Goal: Task Accomplishment & Management: Use online tool/utility

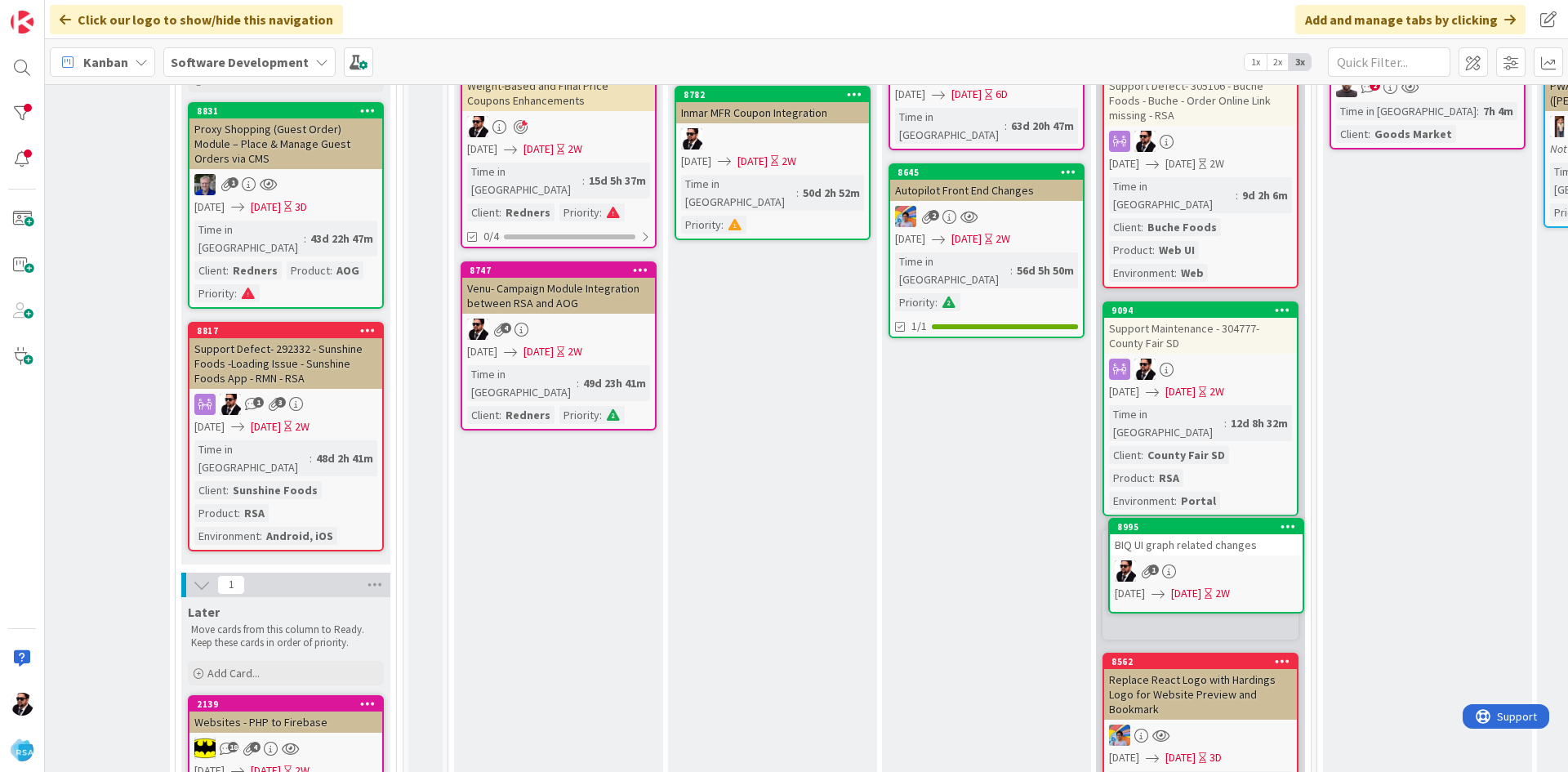
scroll to position [248, 1179]
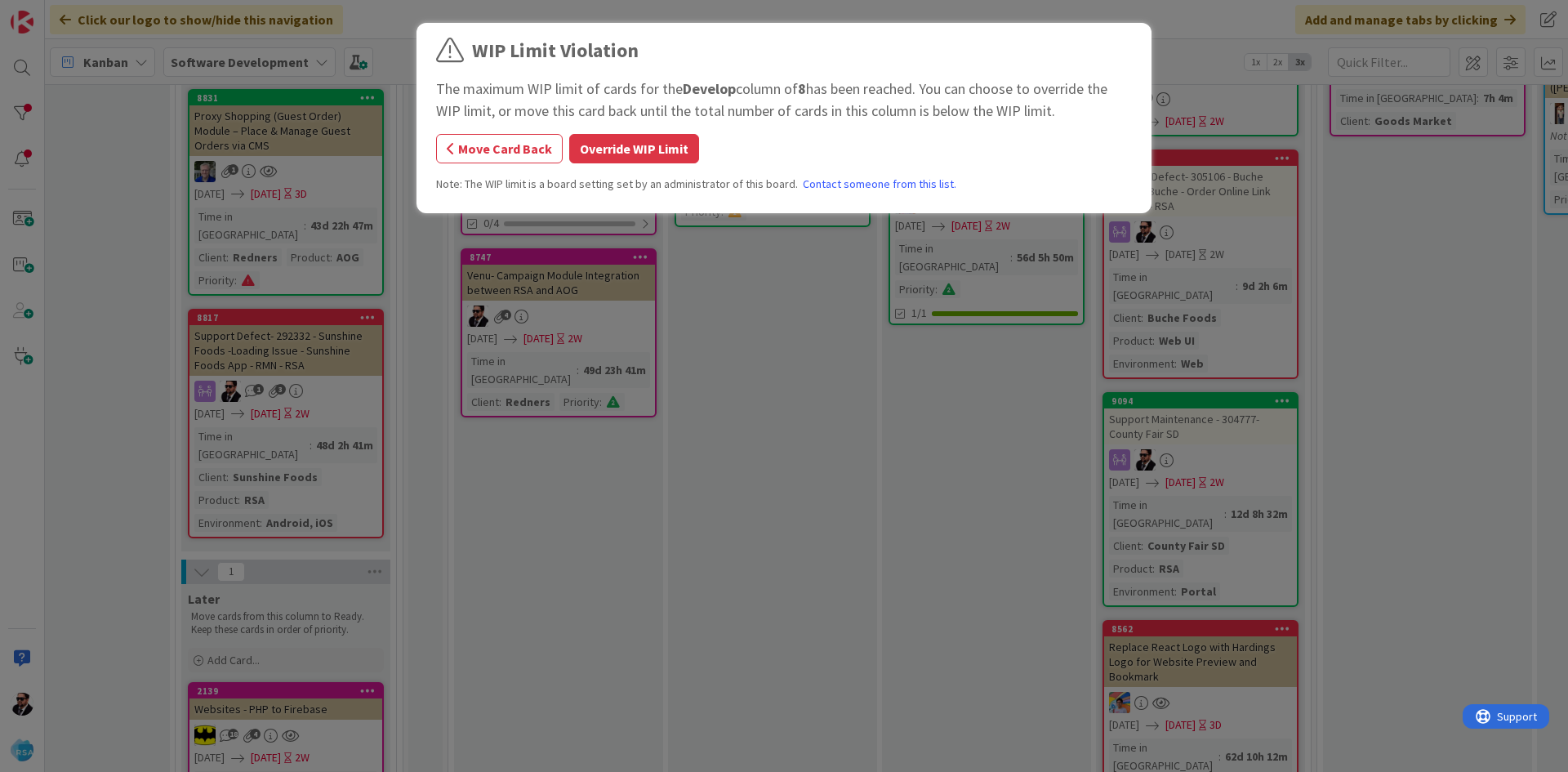
click at [609, 151] on button "Override WIP Limit" at bounding box center [634, 149] width 130 height 29
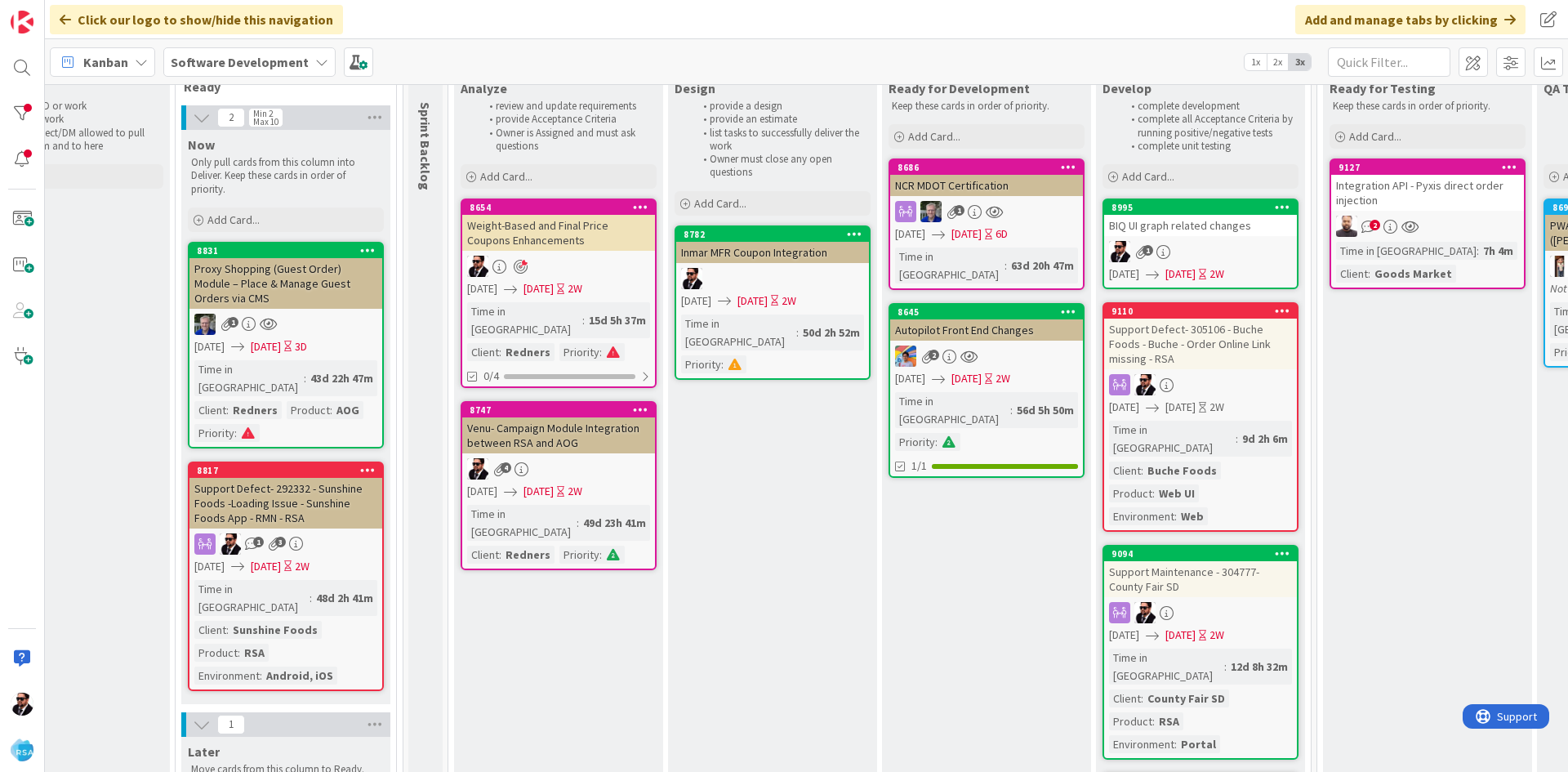
scroll to position [85, 1179]
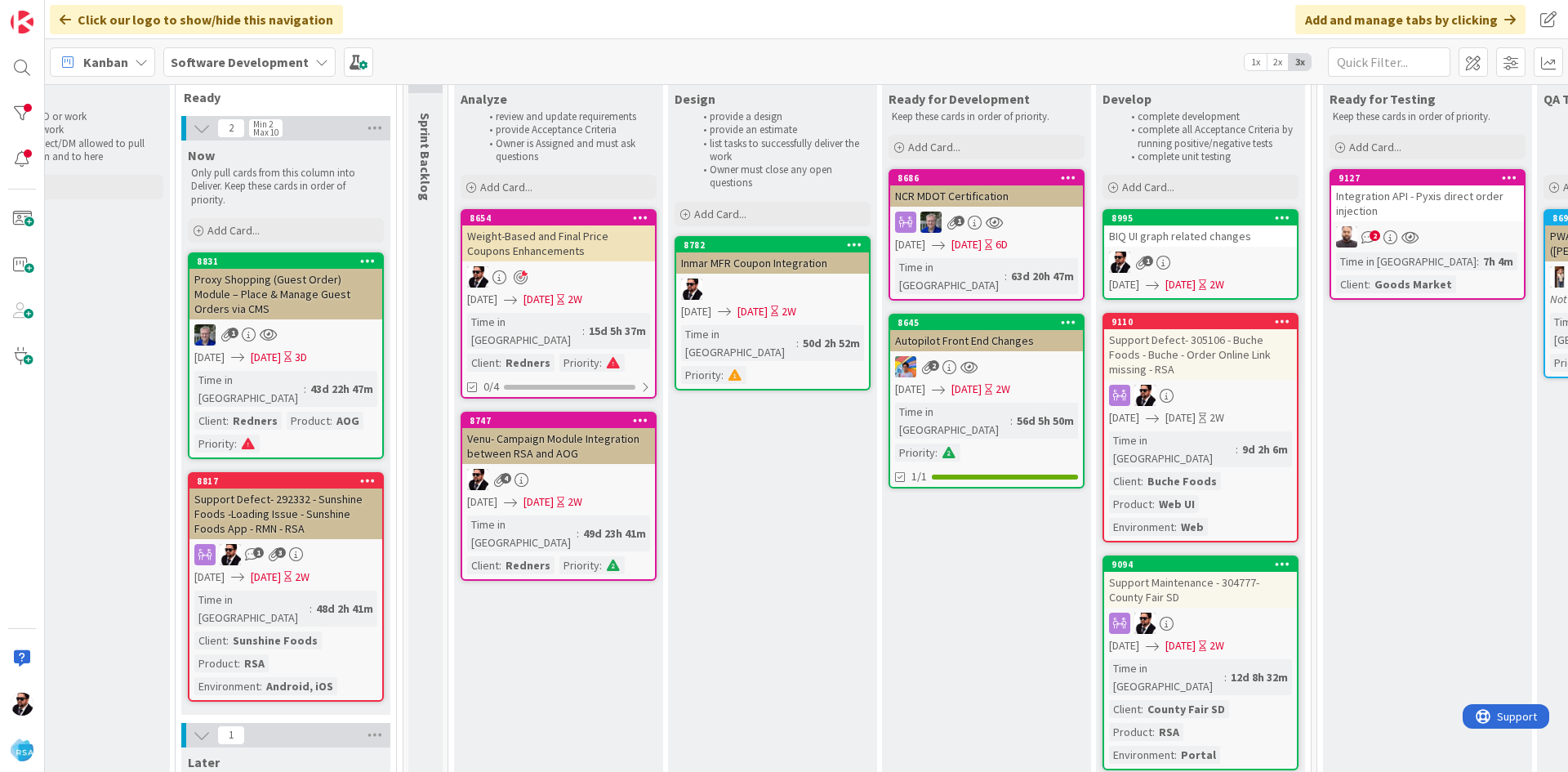
click at [1279, 321] on icon at bounding box center [1282, 320] width 16 height 11
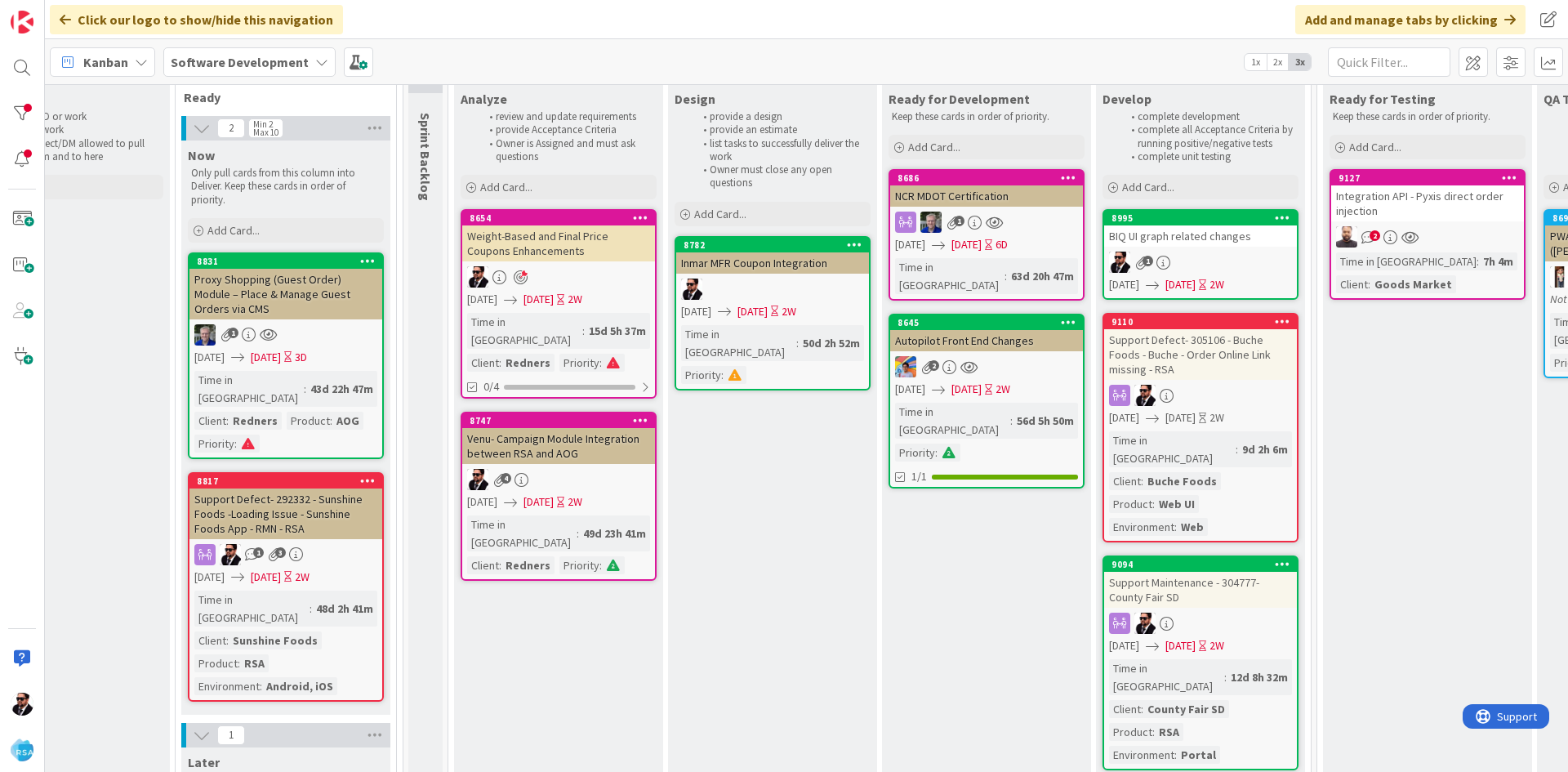
click at [1121, 396] on icon at bounding box center [1119, 395] width 22 height 22
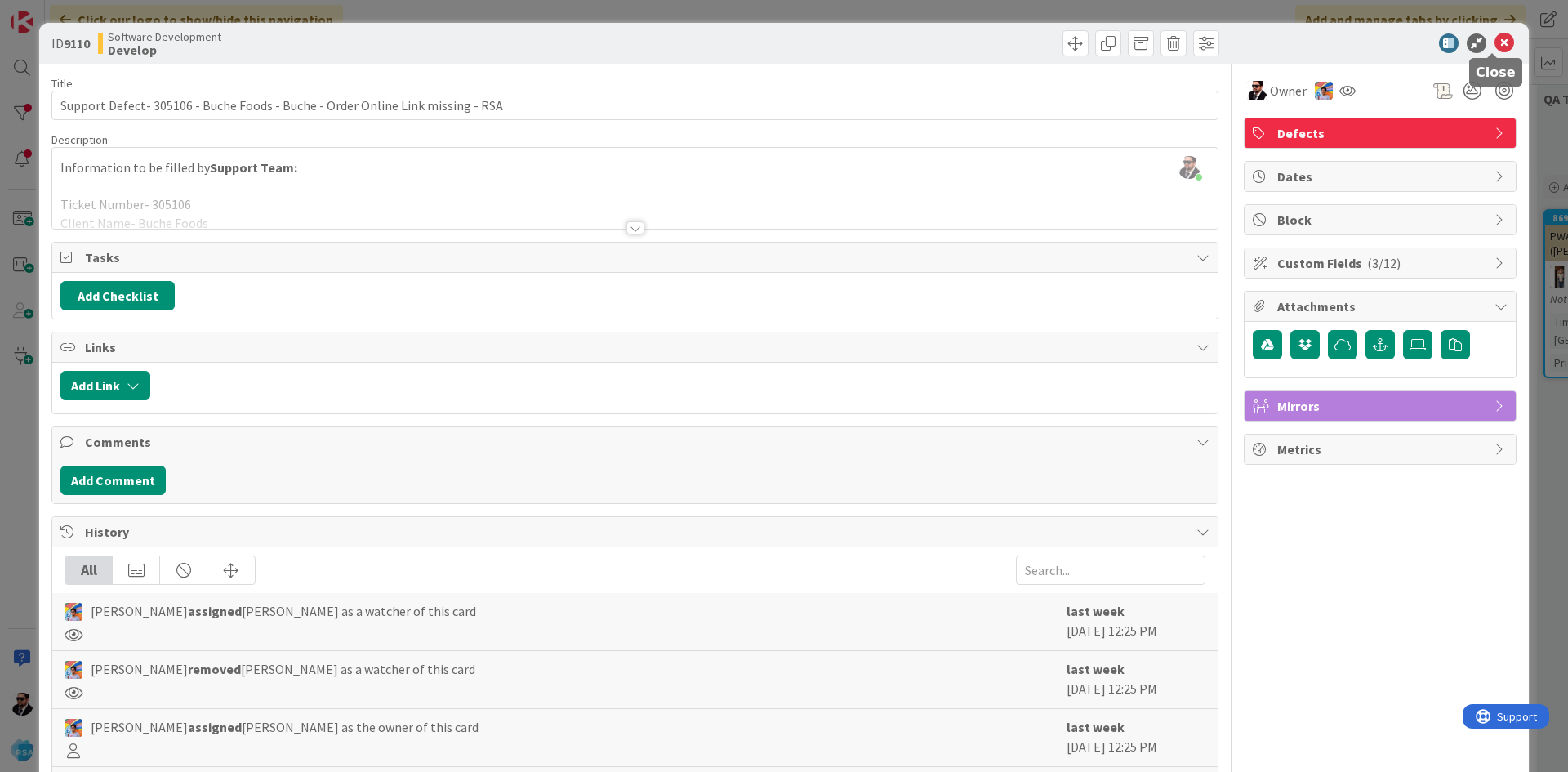
click at [1494, 37] on icon at bounding box center [1504, 43] width 20 height 20
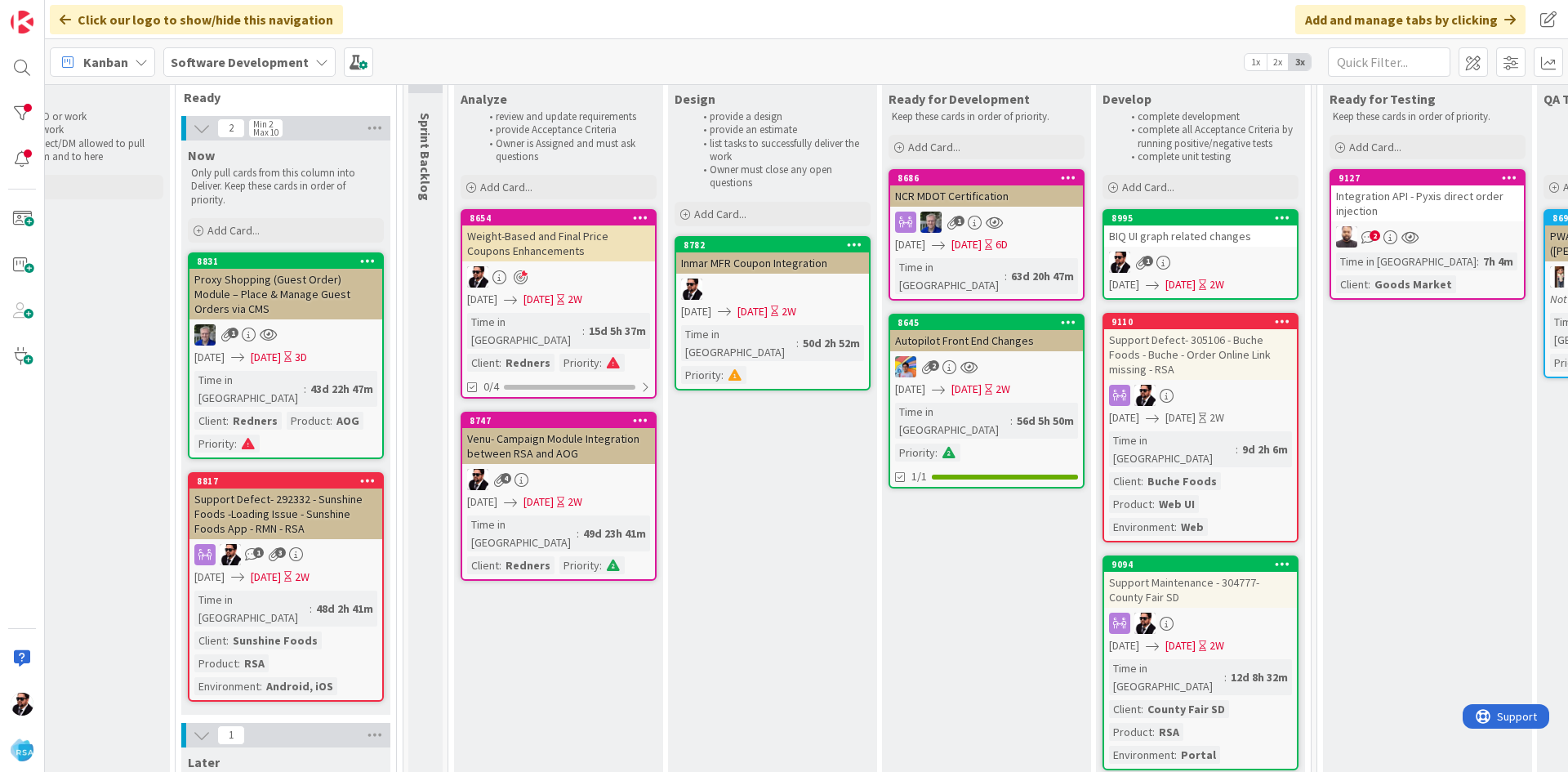
click at [1235, 351] on div "Support Defect- 305106 - Buche Foods - Buche - Order Online Link missing - RSA" at bounding box center [1200, 354] width 193 height 51
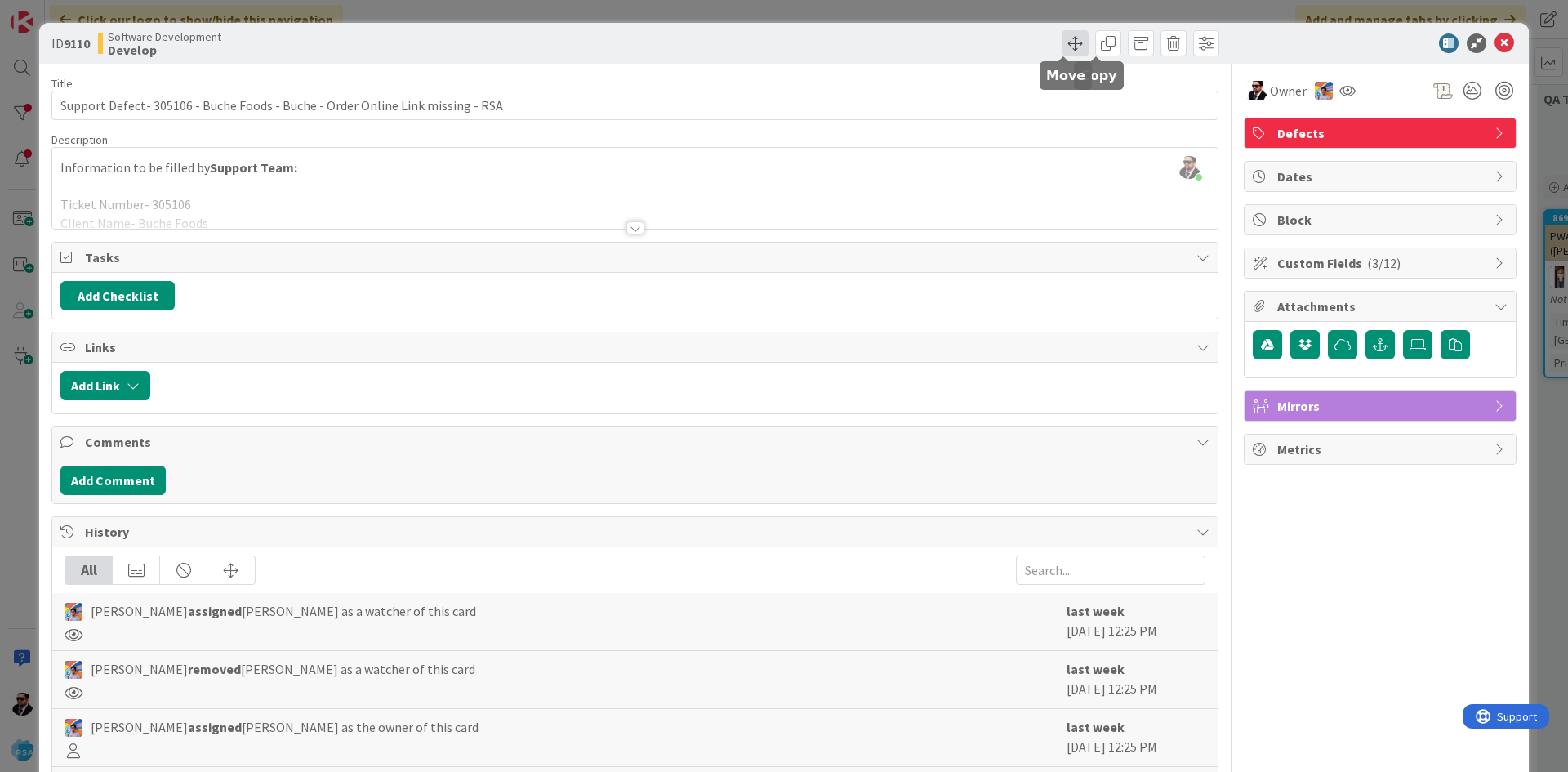
click at [1069, 40] on span at bounding box center [1076, 43] width 26 height 26
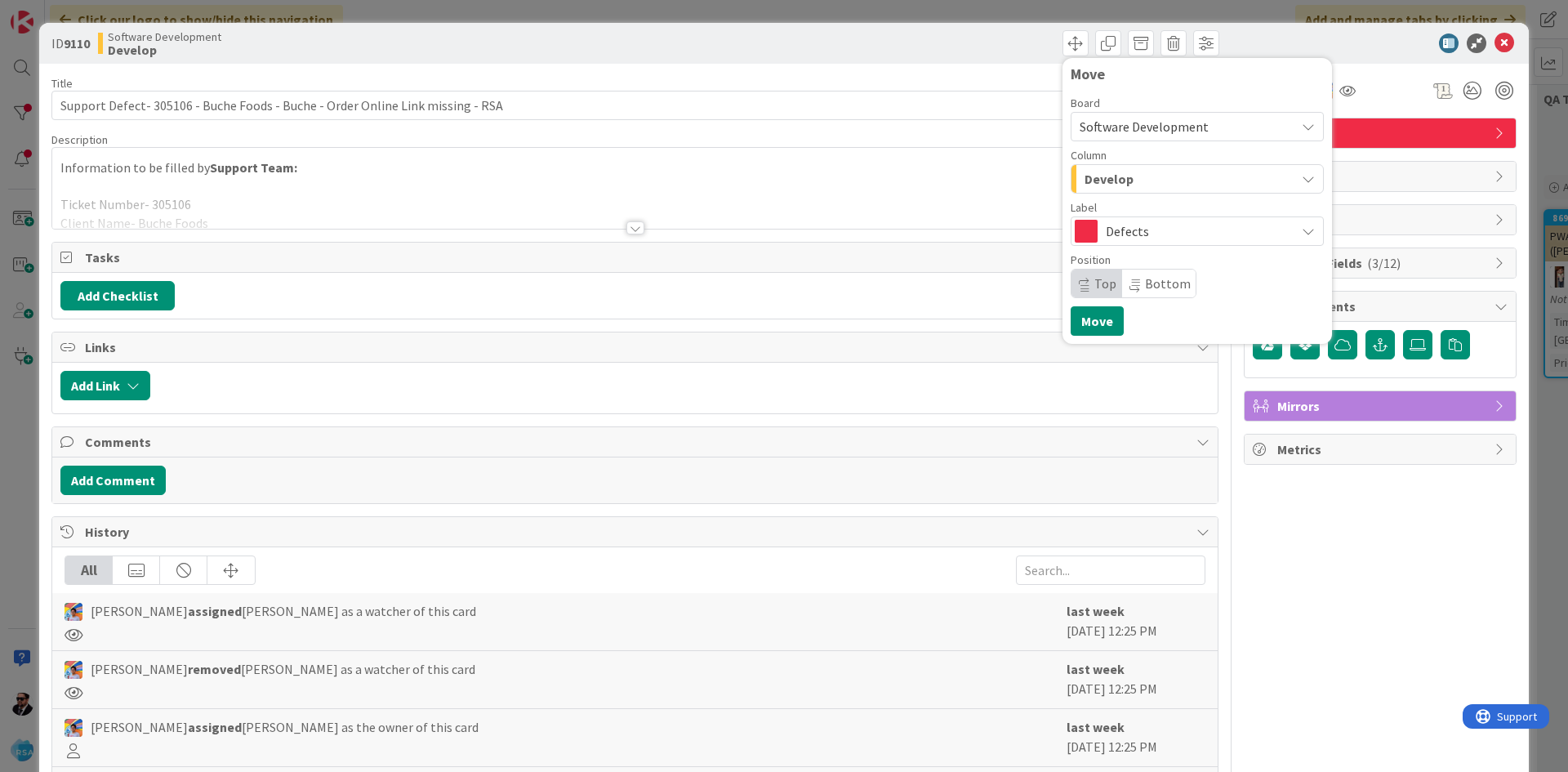
click at [1187, 169] on div "Develop" at bounding box center [1187, 179] width 215 height 26
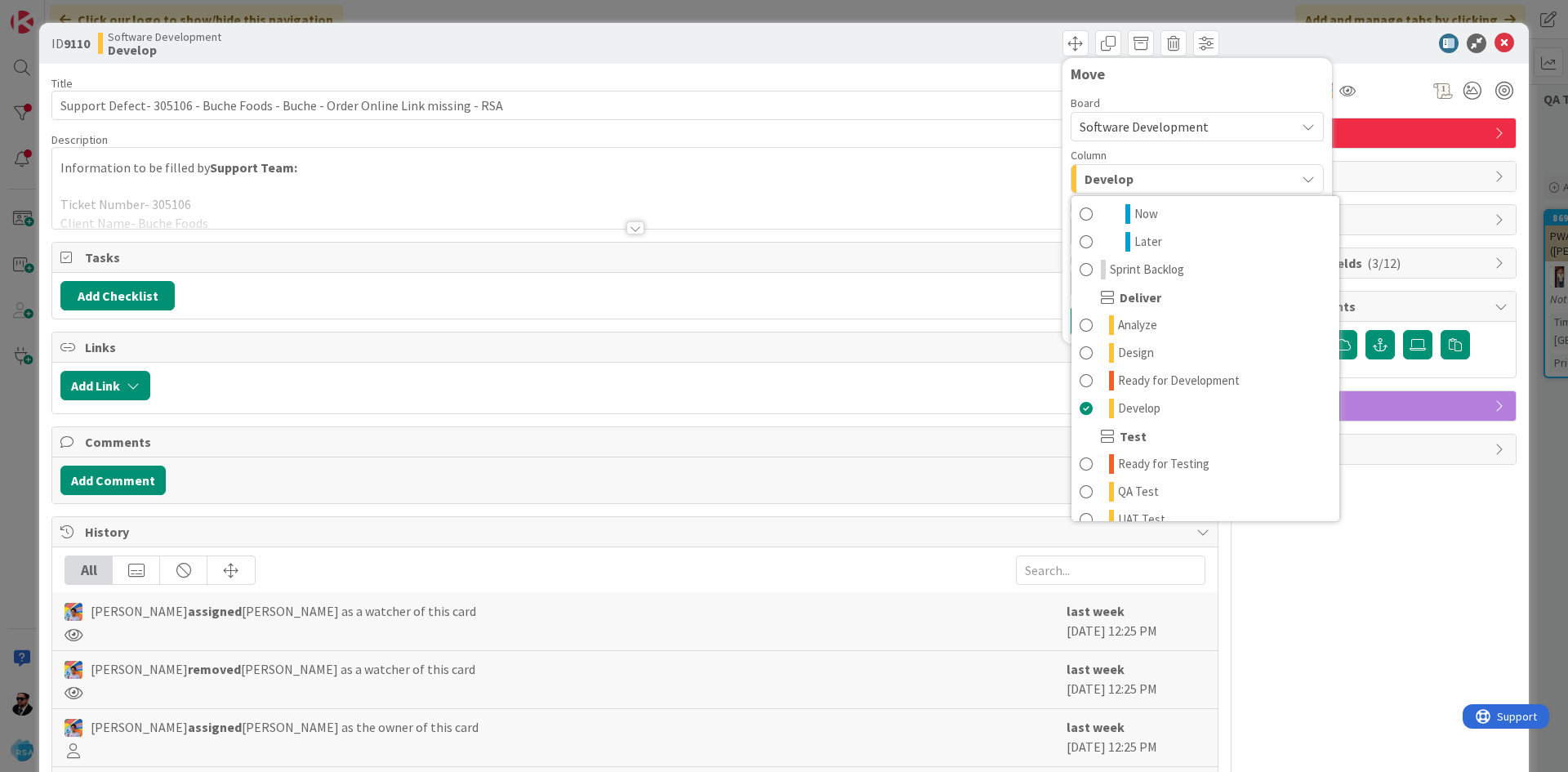
scroll to position [409, 0]
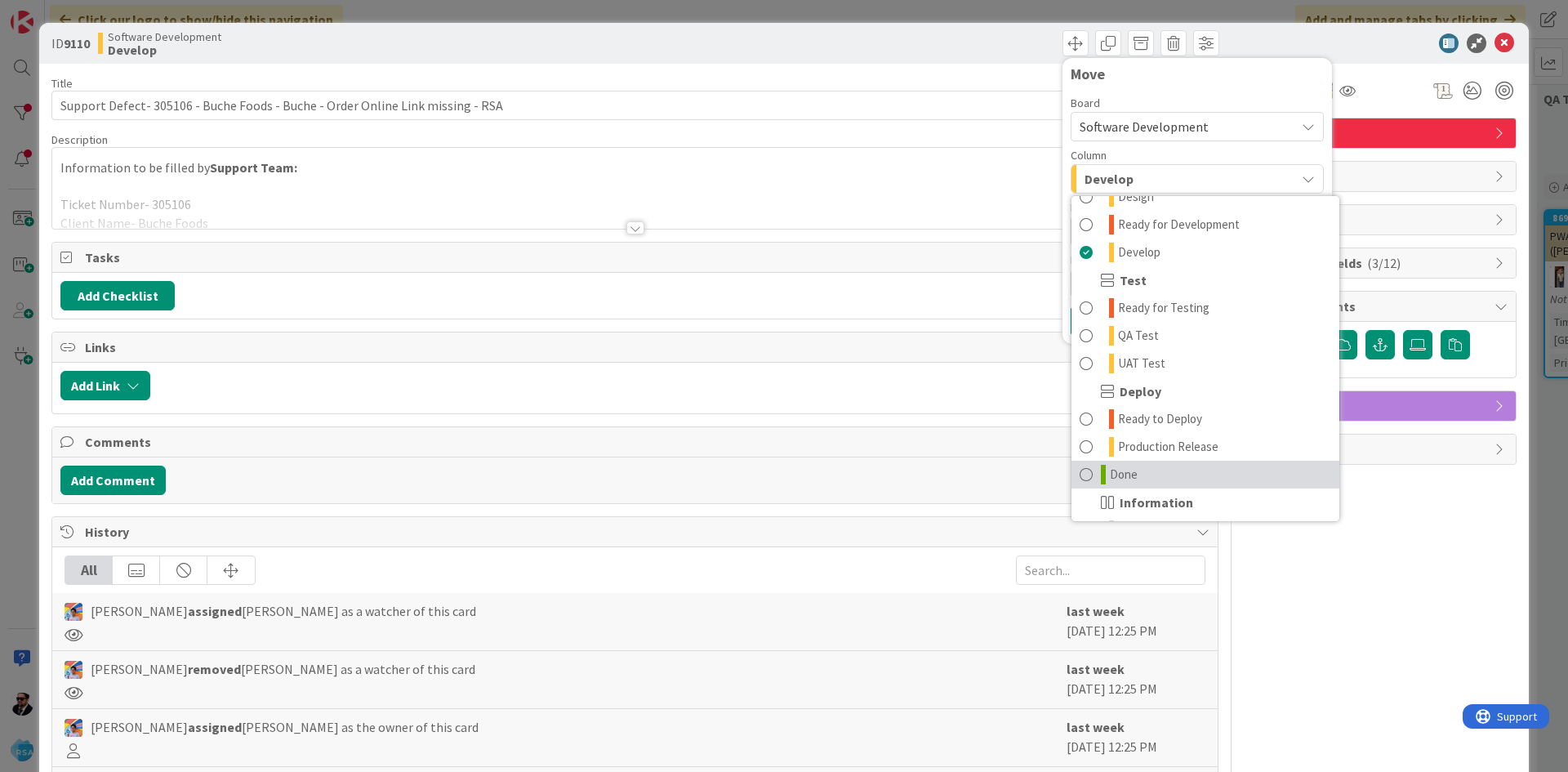
drag, startPoint x: 1142, startPoint y: 483, endPoint x: 1152, endPoint y: 465, distance: 20.6
click at [1142, 483] on link "Done" at bounding box center [1205, 474] width 268 height 28
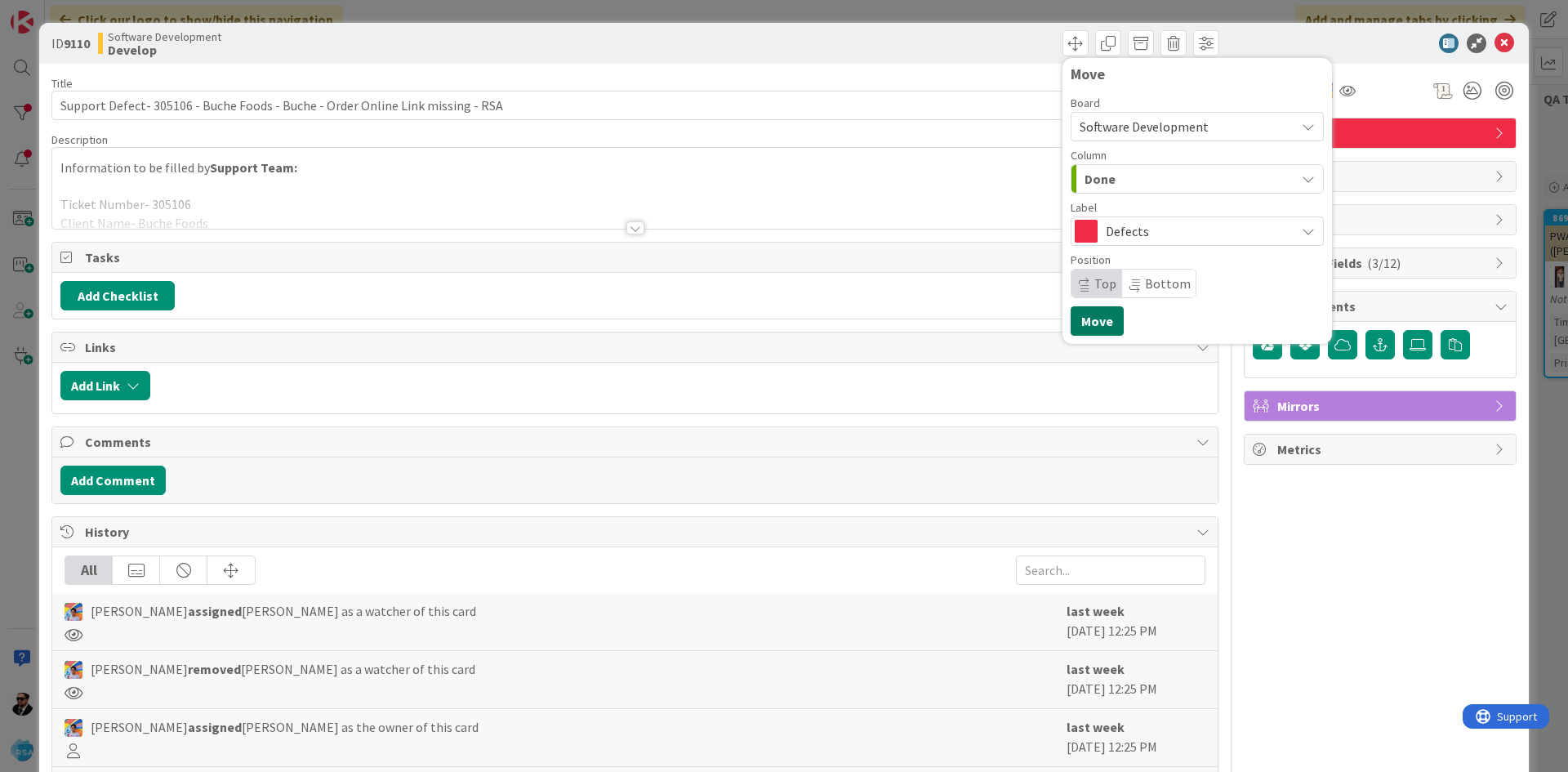
click at [1094, 311] on button "Move" at bounding box center [1096, 321] width 53 height 29
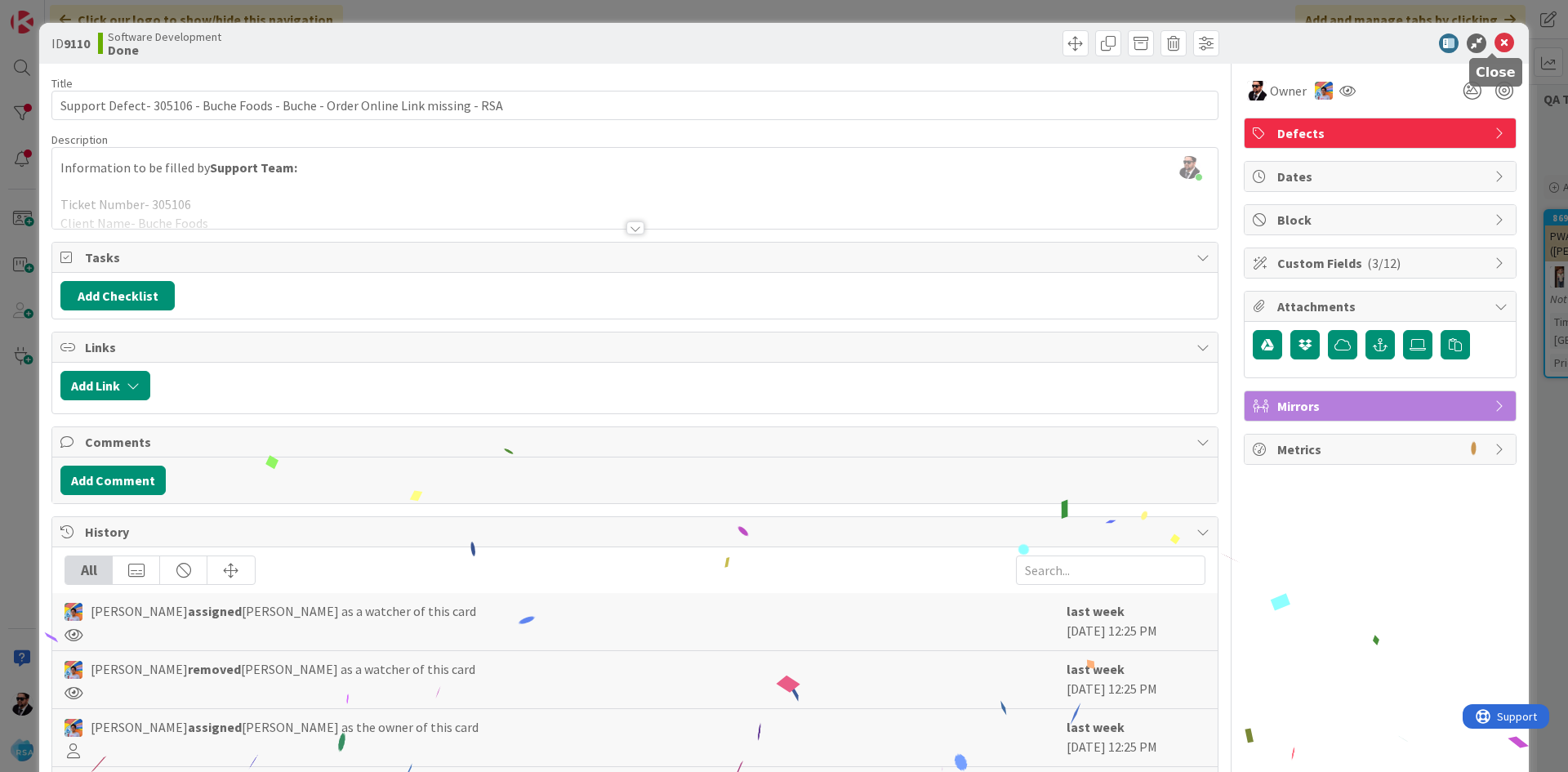
click at [1496, 38] on icon at bounding box center [1504, 43] width 20 height 20
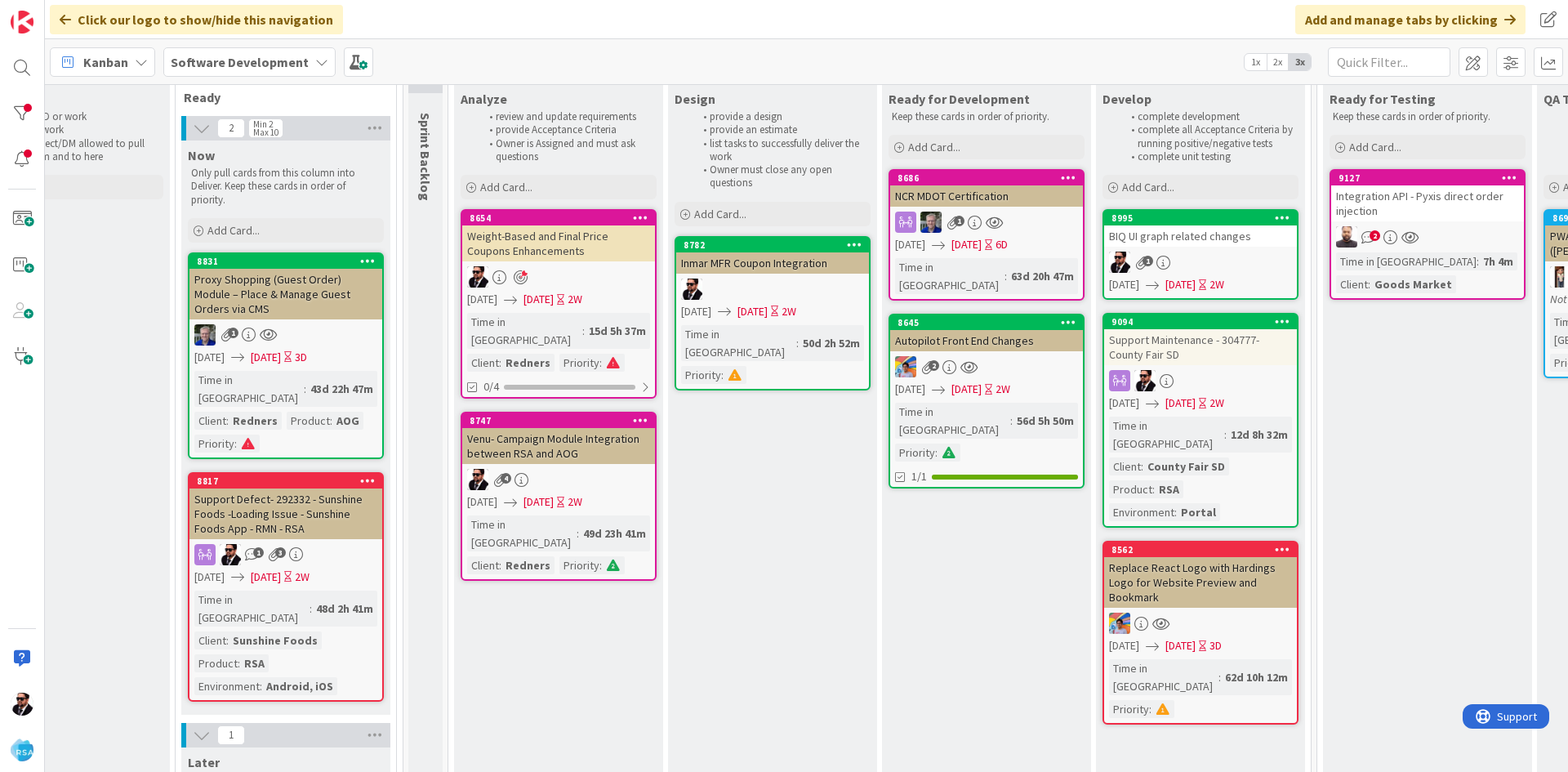
click at [1221, 345] on div "Support Maintenance - 304777- County Fair SD" at bounding box center [1200, 347] width 193 height 36
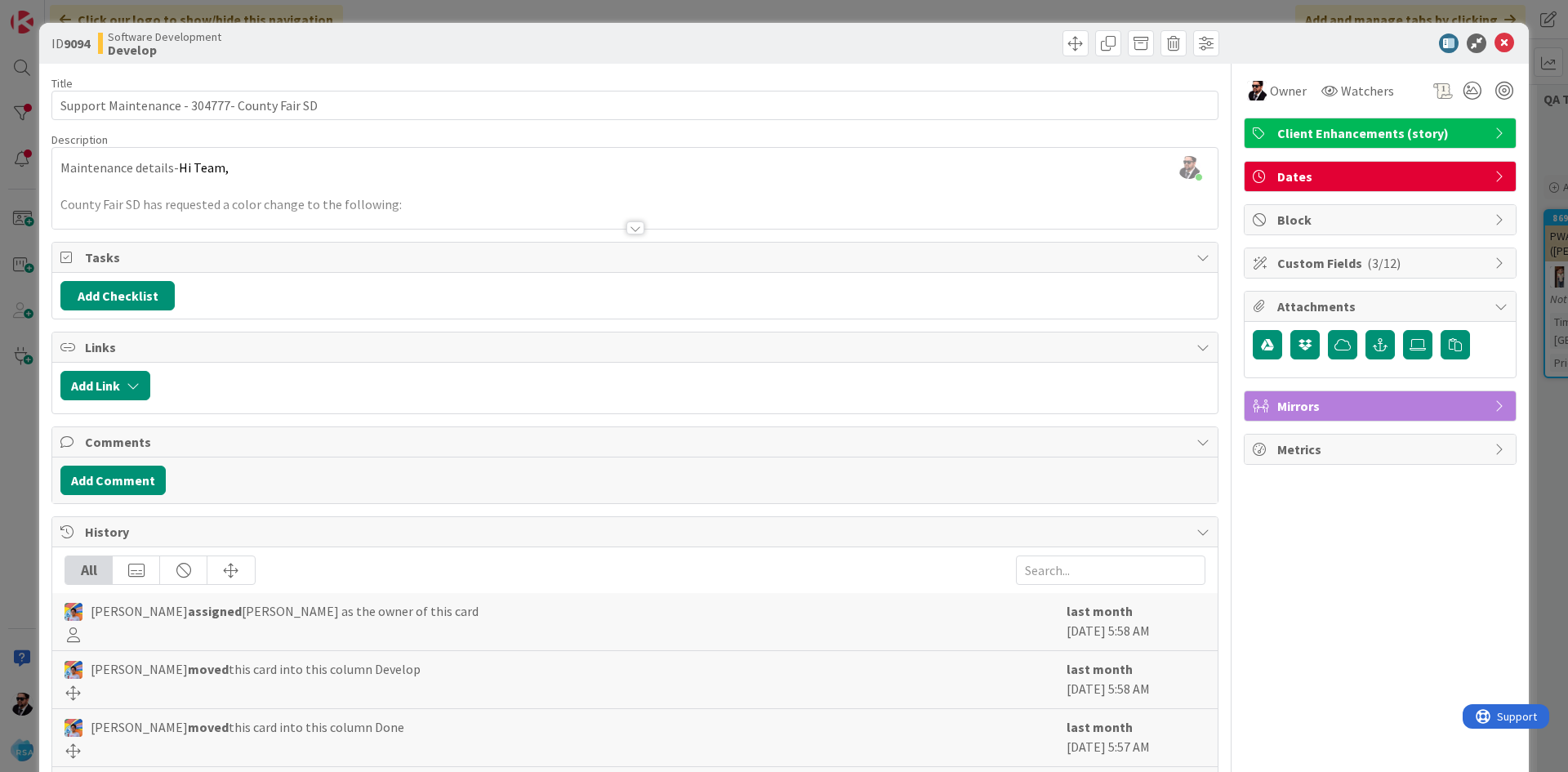
click at [636, 228] on div at bounding box center [635, 228] width 18 height 13
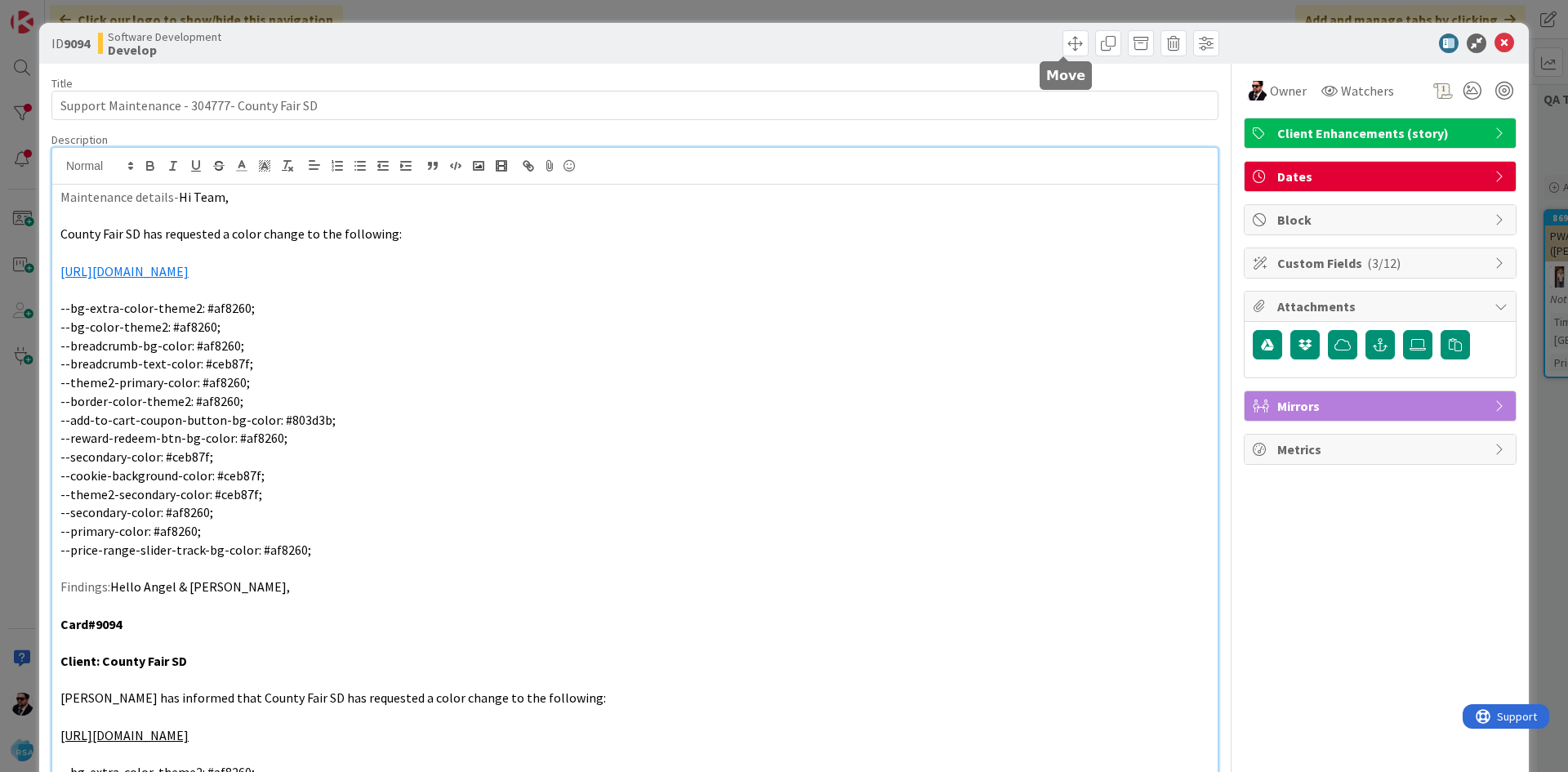
drag, startPoint x: 1052, startPoint y: 38, endPoint x: 1076, endPoint y: 75, distance: 44.1
click at [1063, 38] on span at bounding box center [1076, 43] width 26 height 26
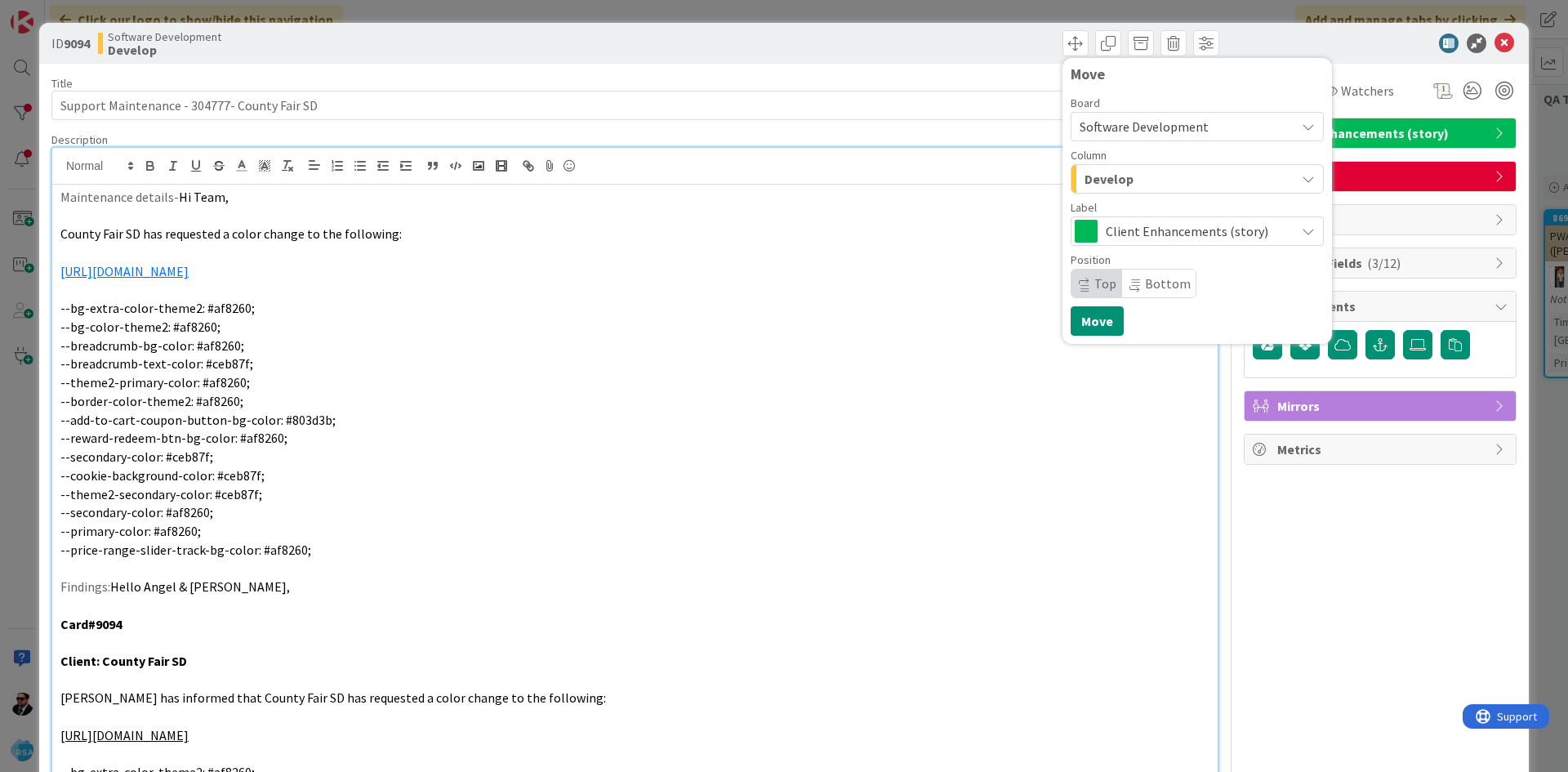
click at [1132, 189] on div "Develop" at bounding box center [1187, 179] width 215 height 26
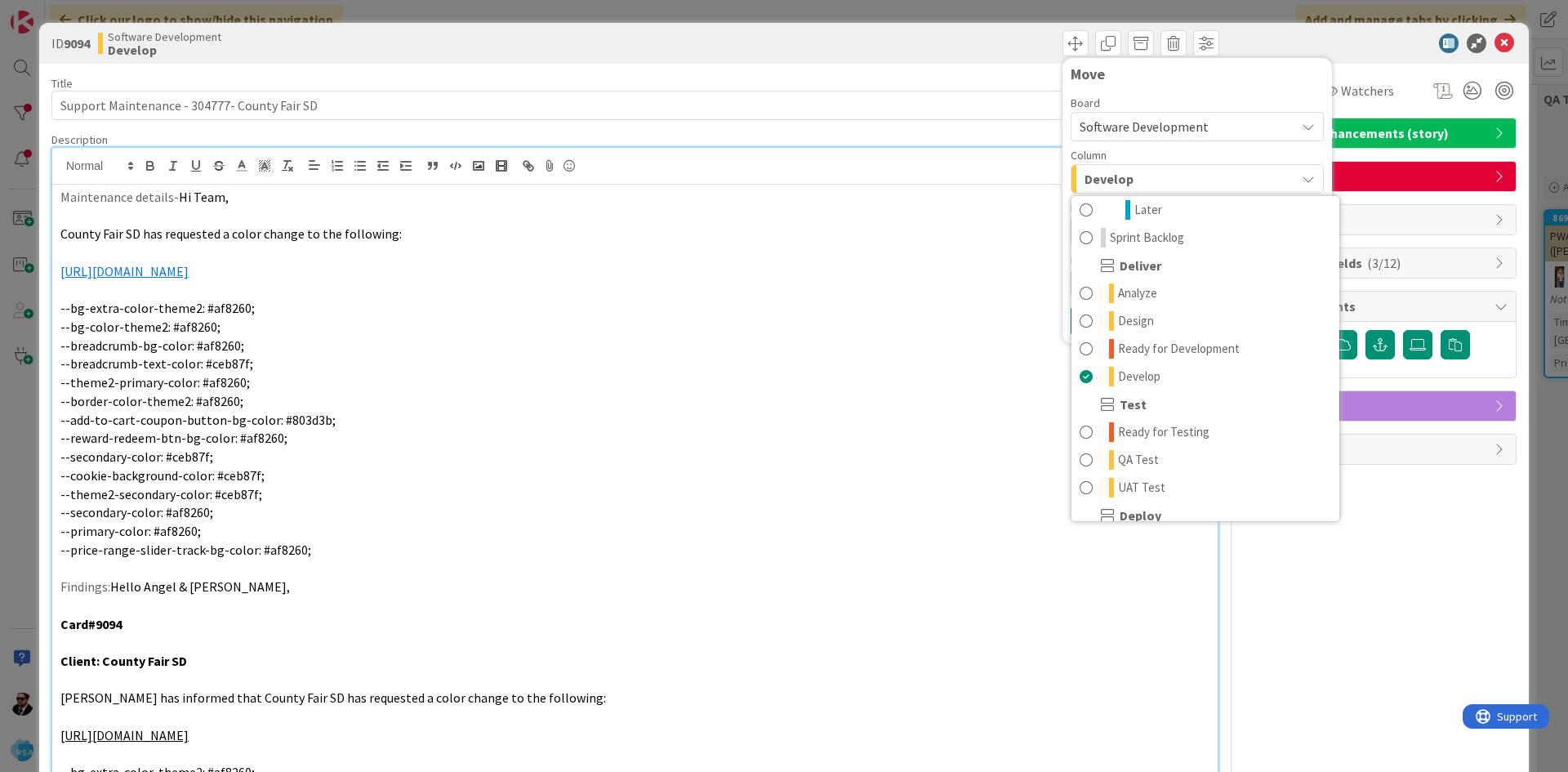
scroll to position [466, 0]
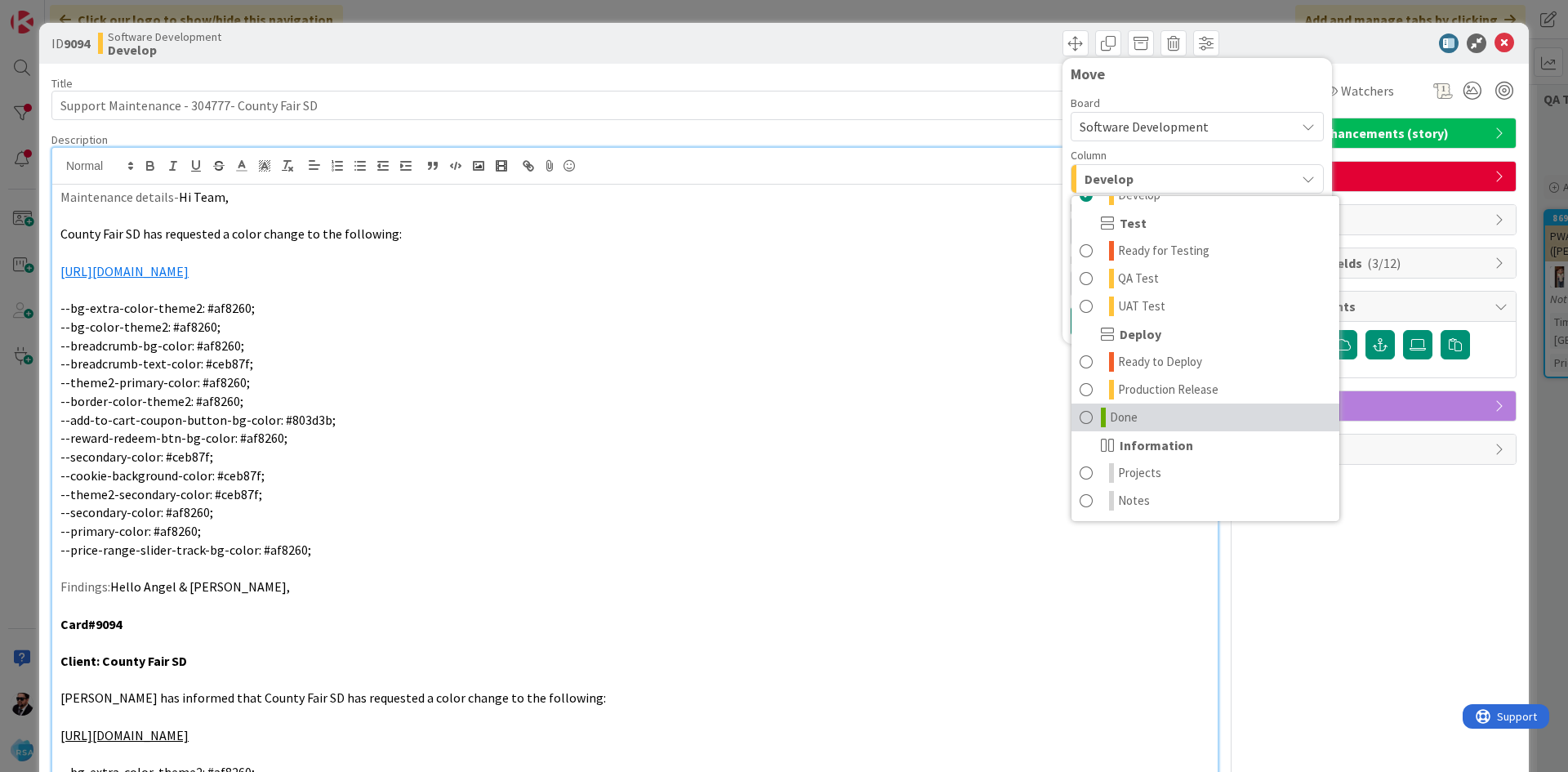
click at [1129, 425] on link "Done" at bounding box center [1205, 417] width 268 height 28
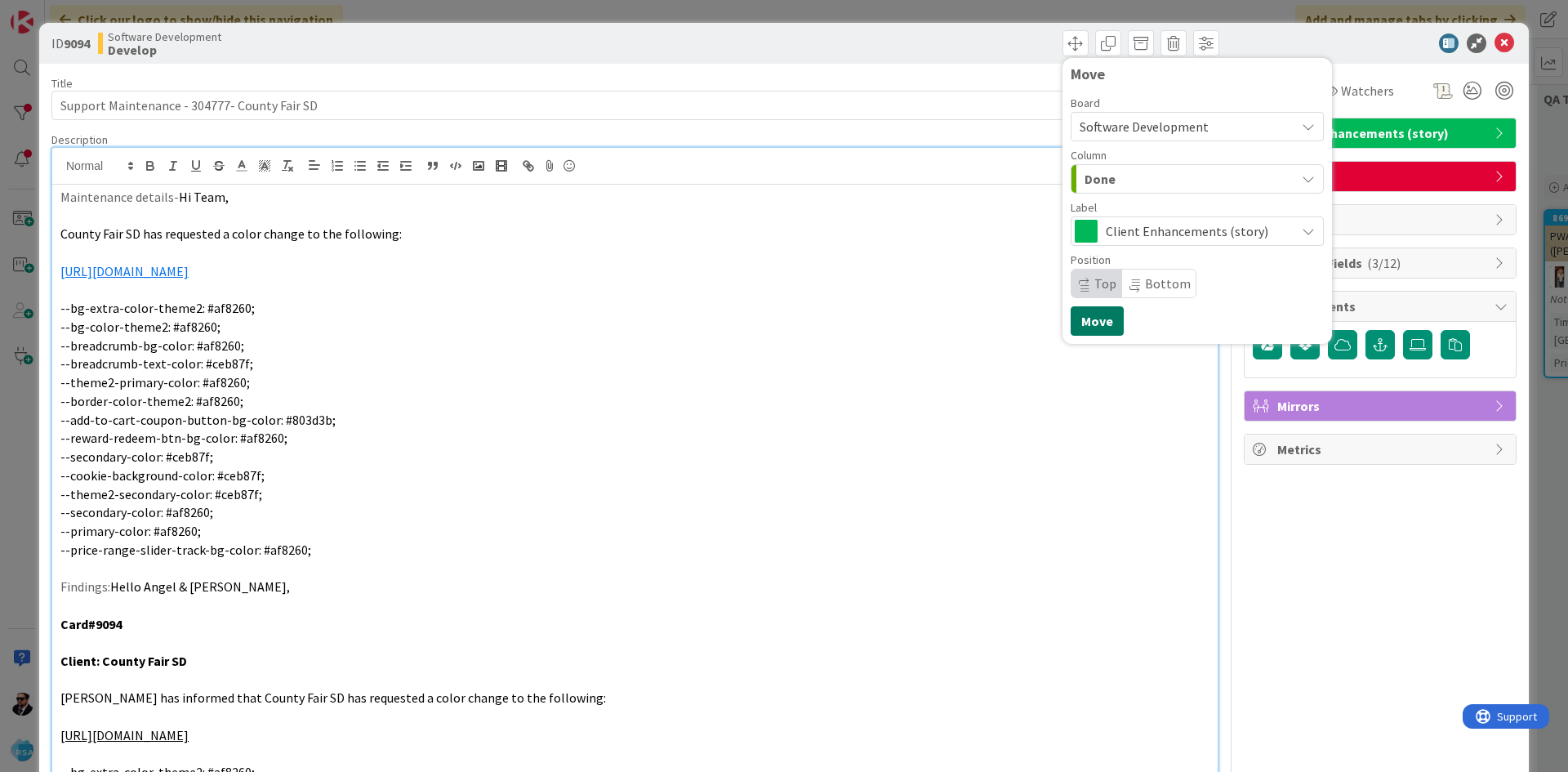
drag, startPoint x: 1120, startPoint y: 326, endPoint x: 1102, endPoint y: 324, distance: 18.1
click at [1117, 326] on div "Move Board Software Development Column Done Product Backlog Product Backlog Won…" at bounding box center [1197, 200] width 254 height 269
click at [1098, 323] on button "Move" at bounding box center [1096, 321] width 53 height 29
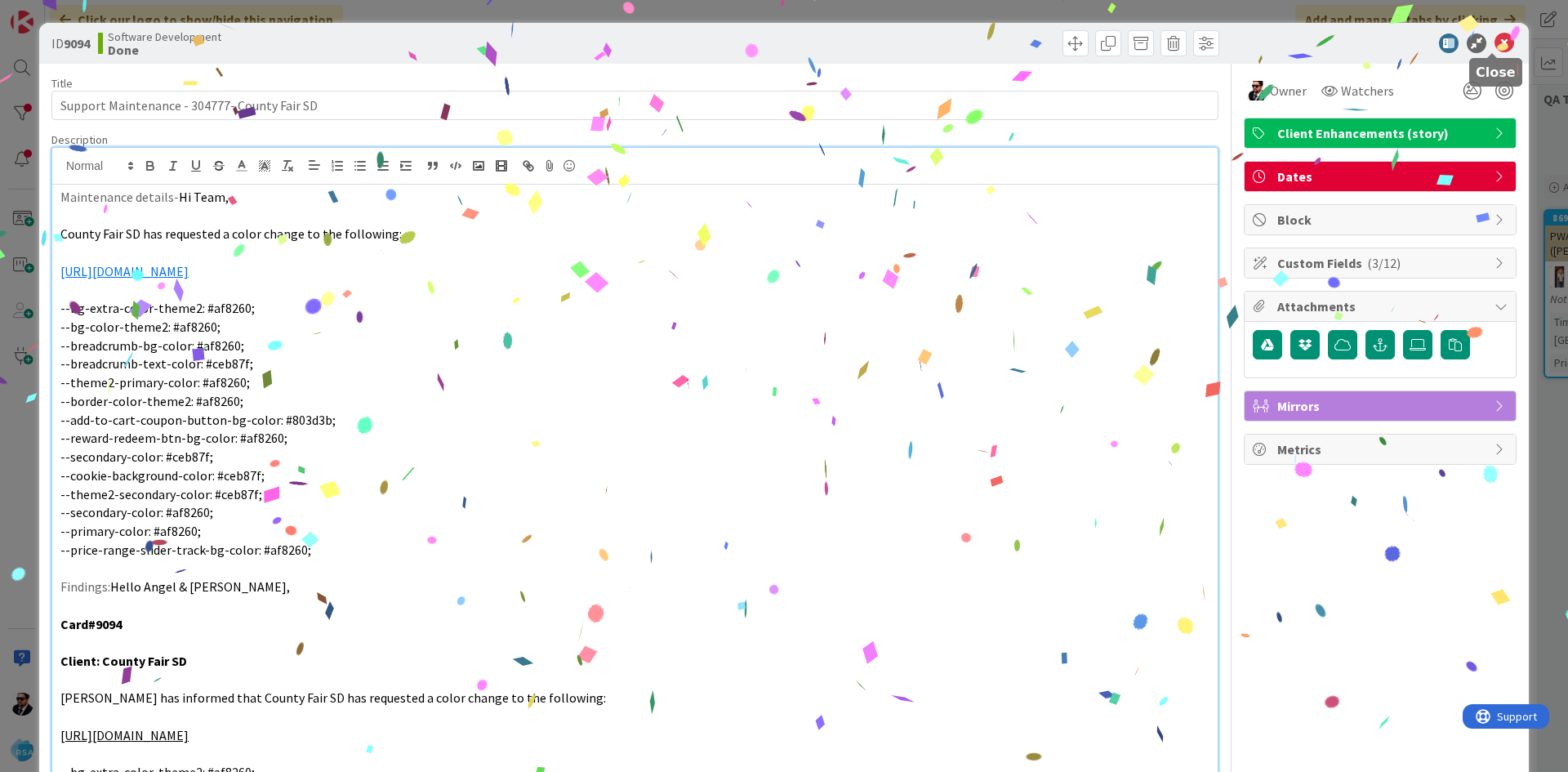
click at [1494, 50] on icon at bounding box center [1504, 43] width 20 height 20
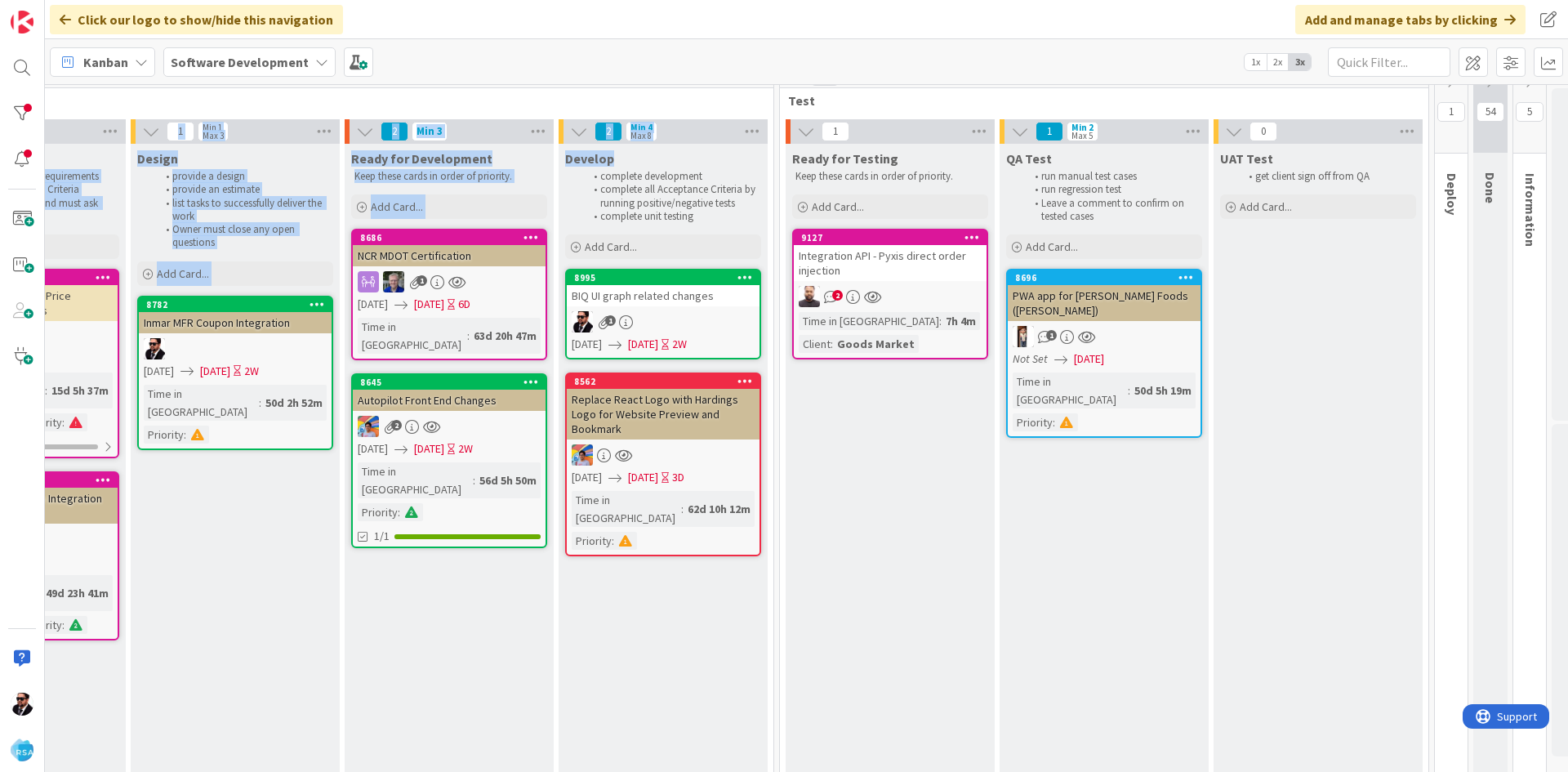
scroll to position [0, 1717]
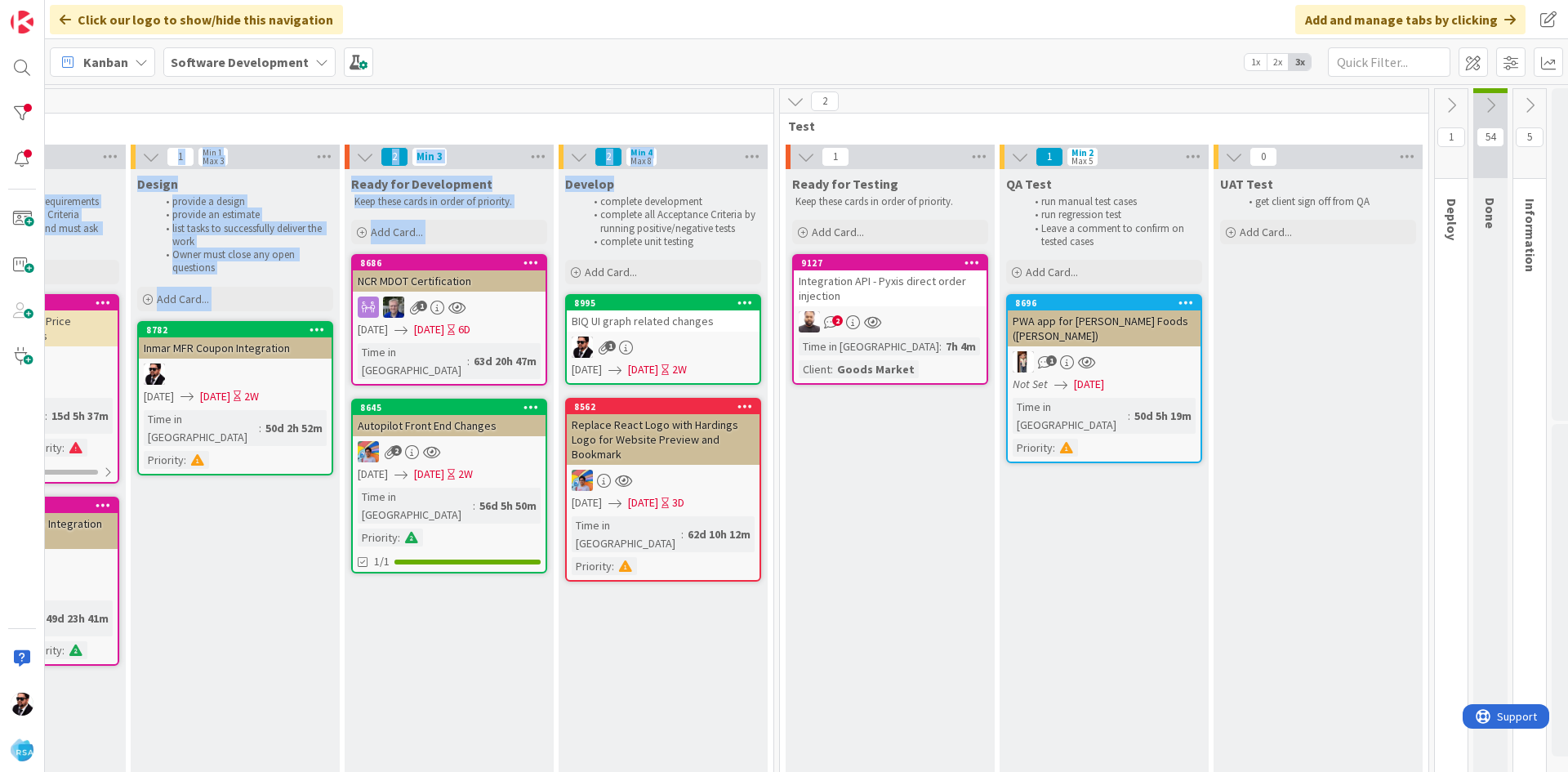
drag, startPoint x: 613, startPoint y: 100, endPoint x: 576, endPoint y: 104, distance: 37.2
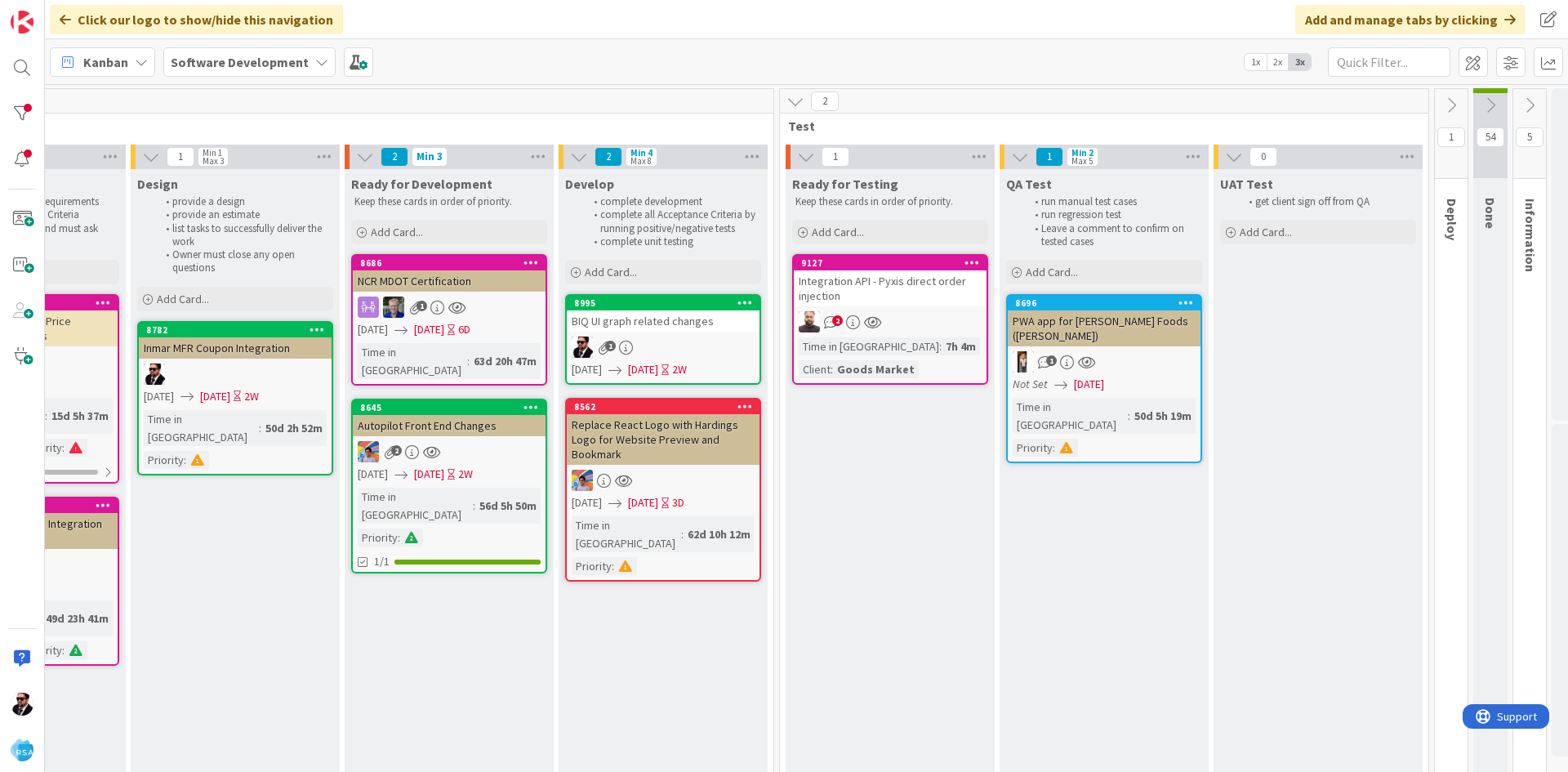
drag, startPoint x: 524, startPoint y: 158, endPoint x: 625, endPoint y: 172, distance: 102.0
click at [543, 154] on div "2 Min 3" at bounding box center [449, 157] width 209 height 24
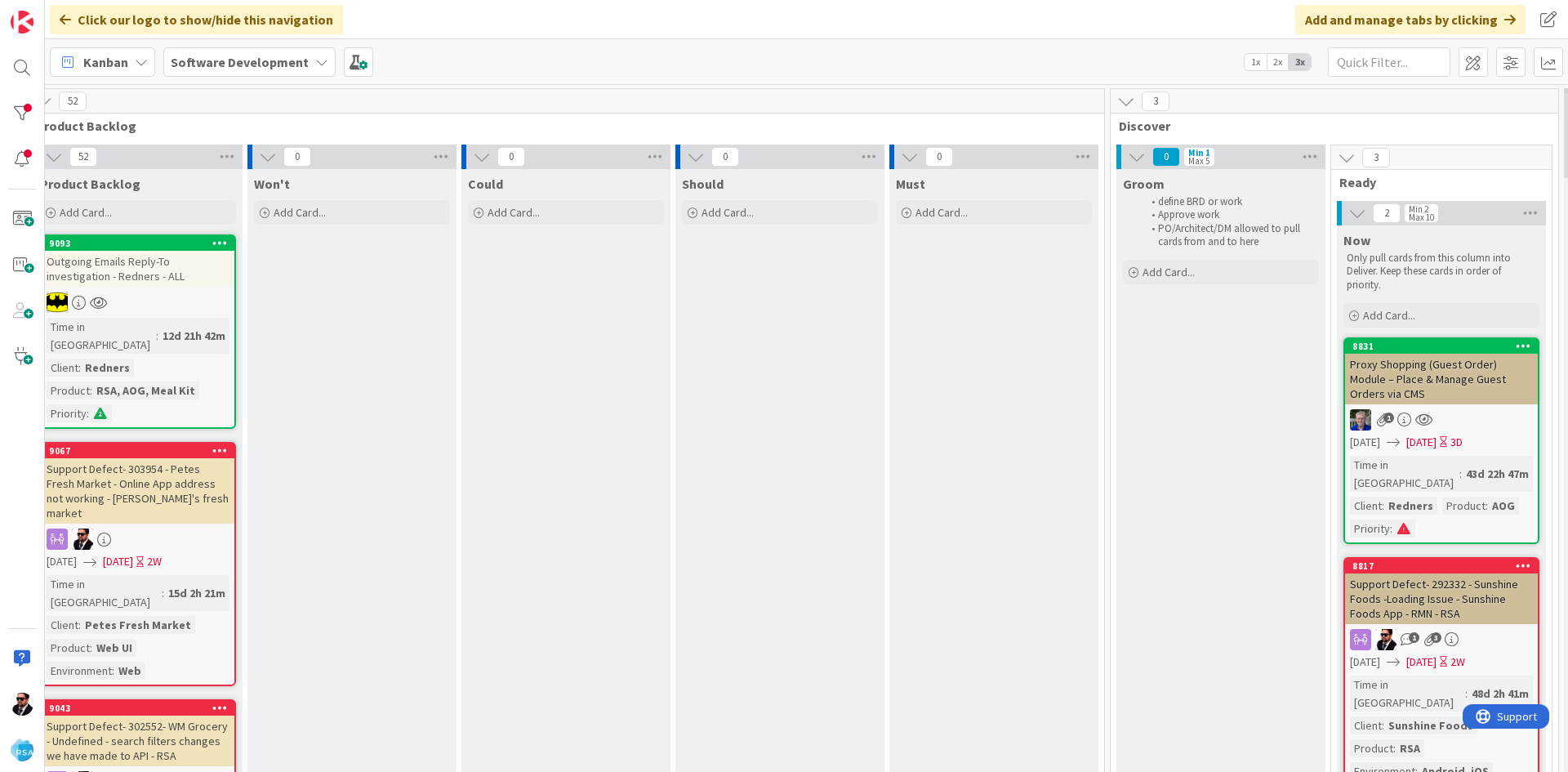
scroll to position [0, 0]
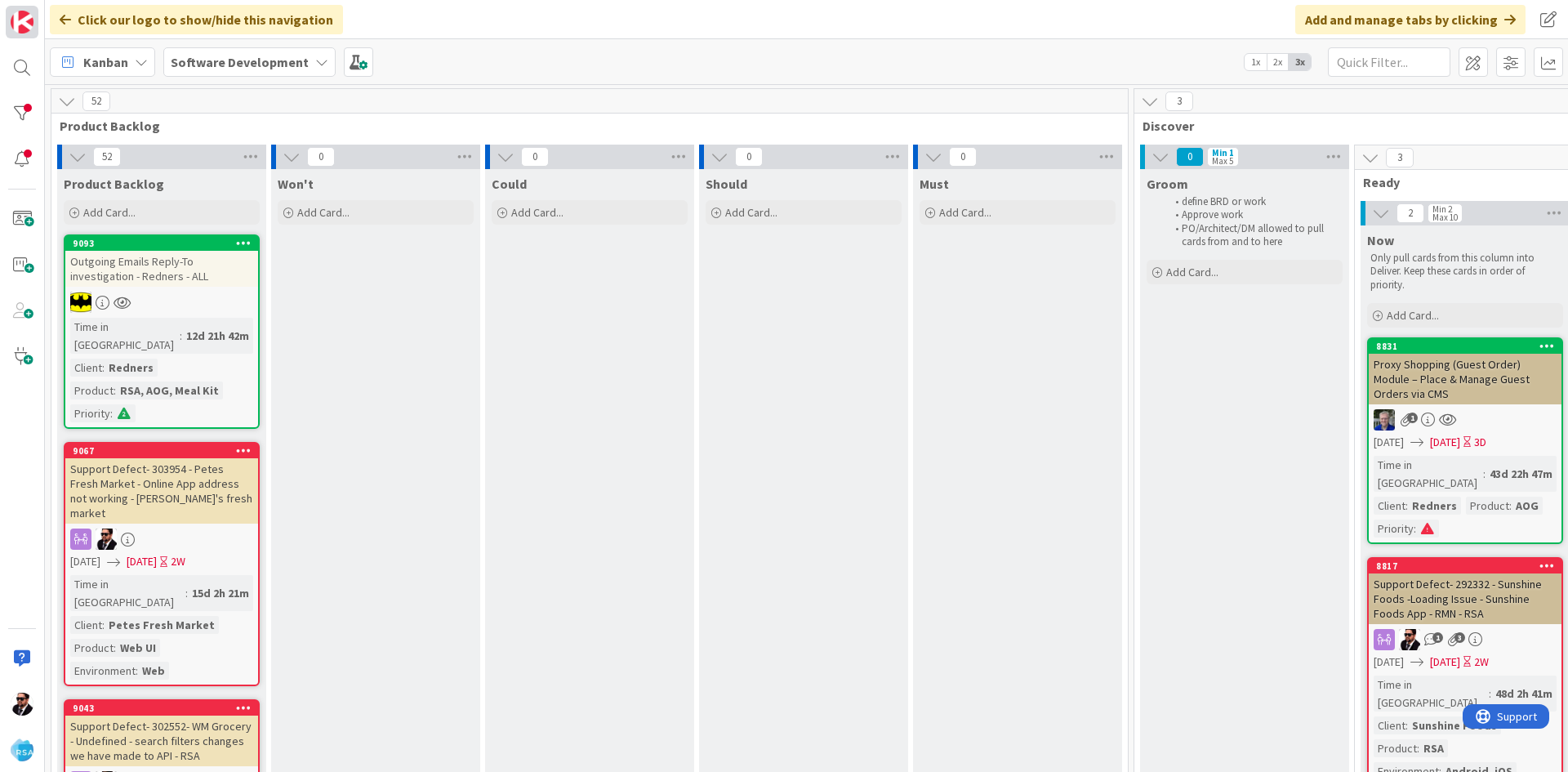
click at [36, 26] on div at bounding box center [22, 386] width 45 height 772
click at [35, 27] on link at bounding box center [22, 23] width 33 height 33
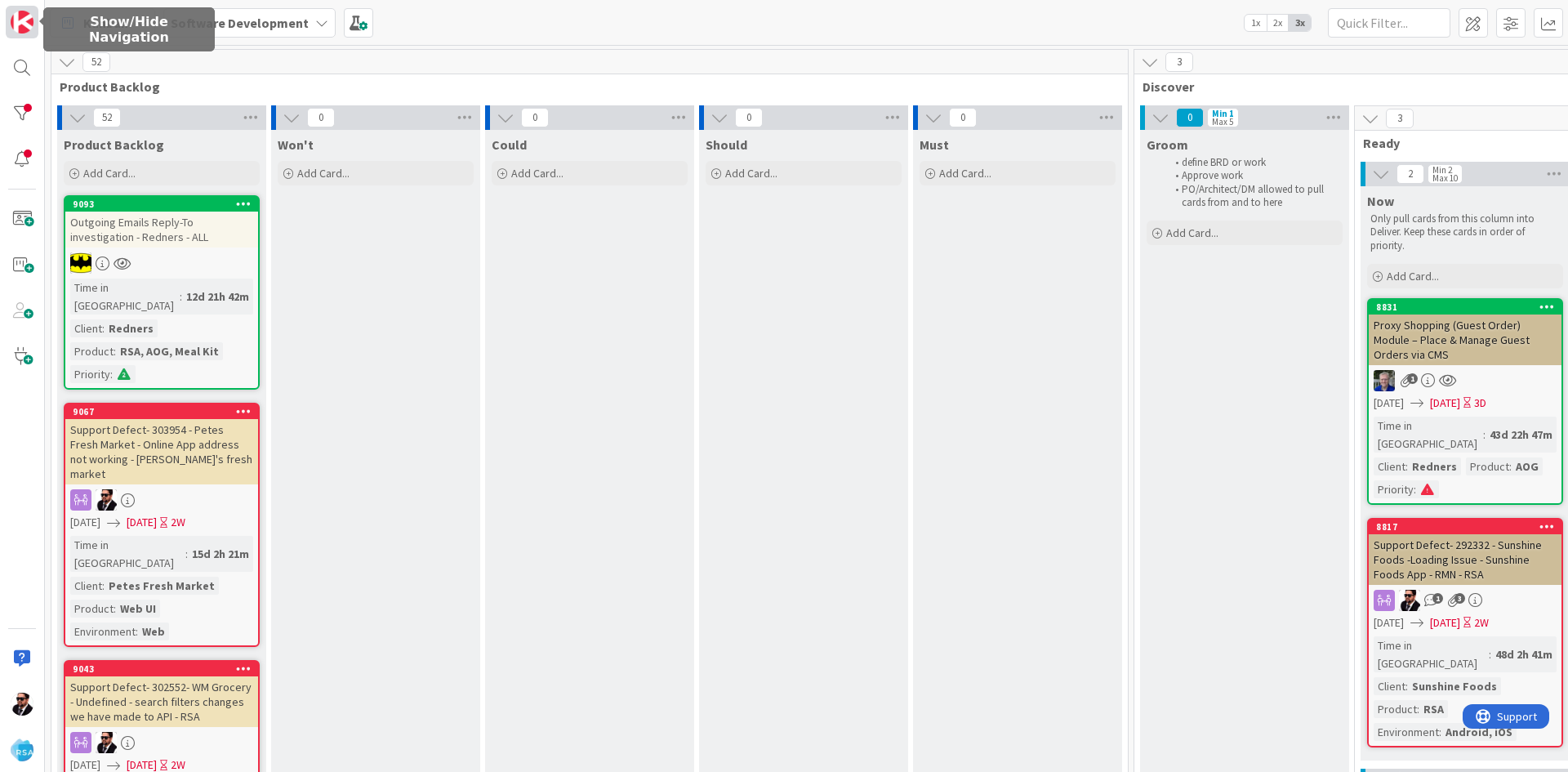
click at [35, 27] on link at bounding box center [22, 23] width 33 height 33
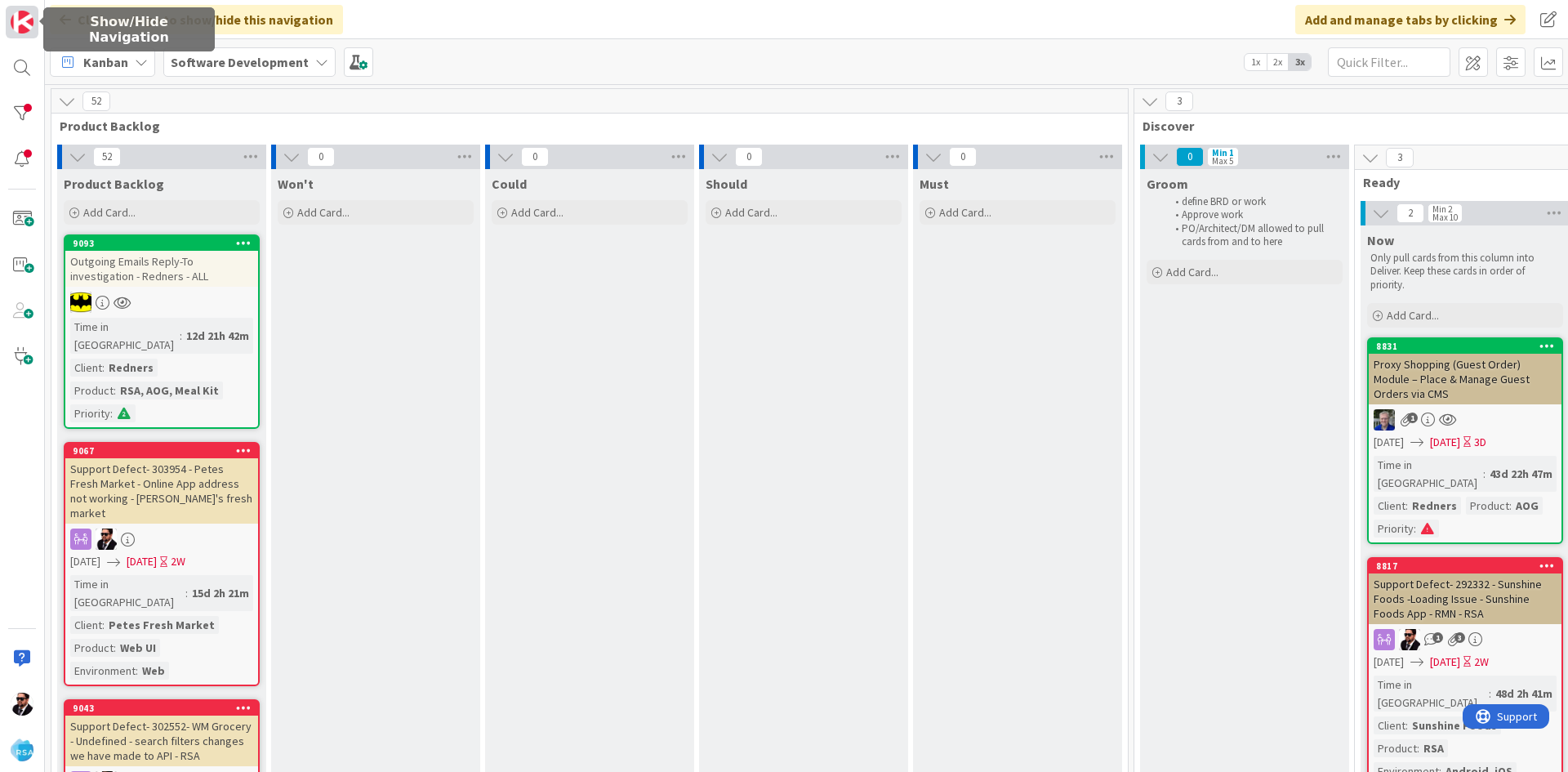
click at [35, 27] on link at bounding box center [22, 23] width 33 height 33
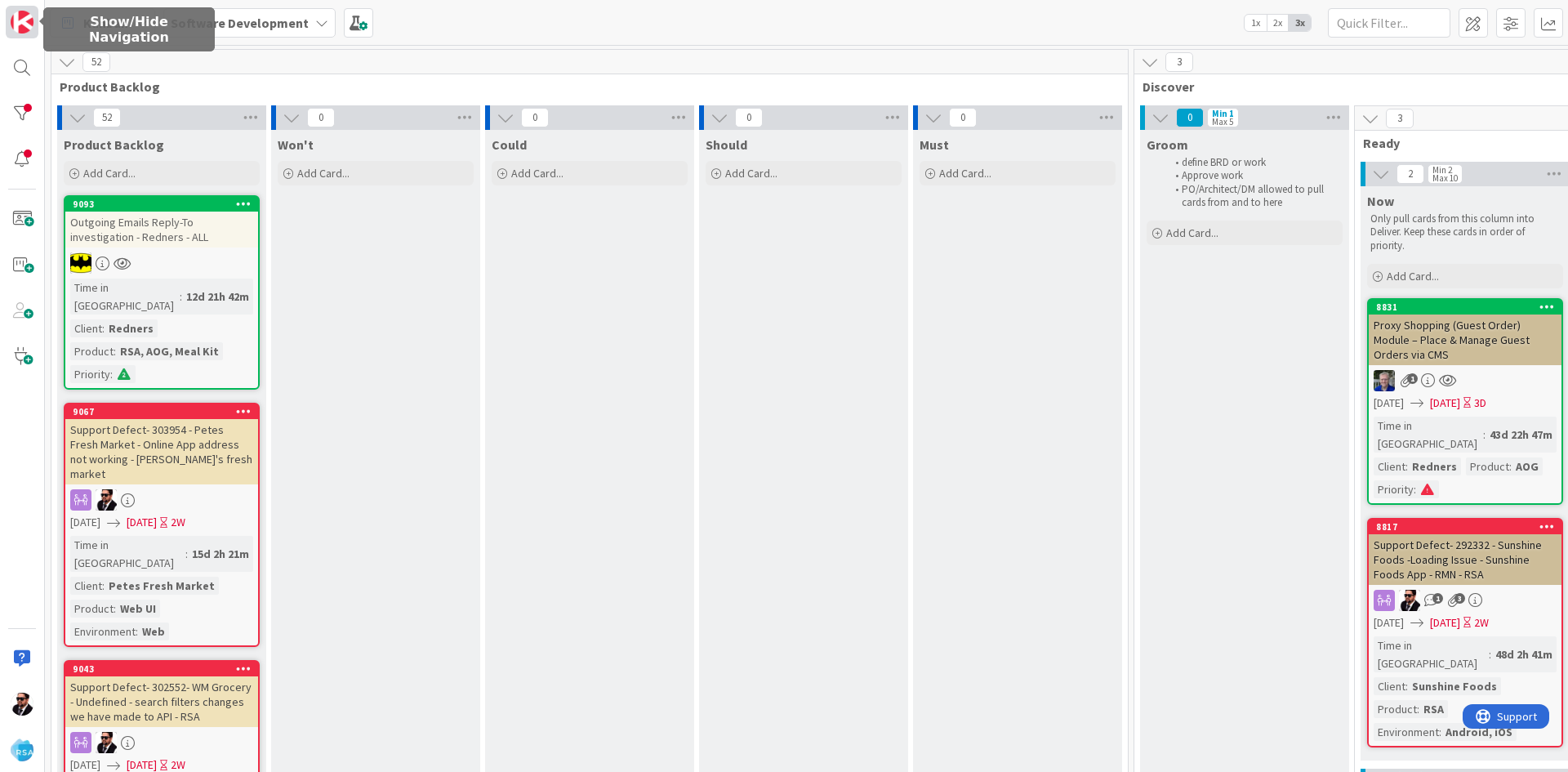
click at [31, 19] on img at bounding box center [22, 22] width 22 height 23
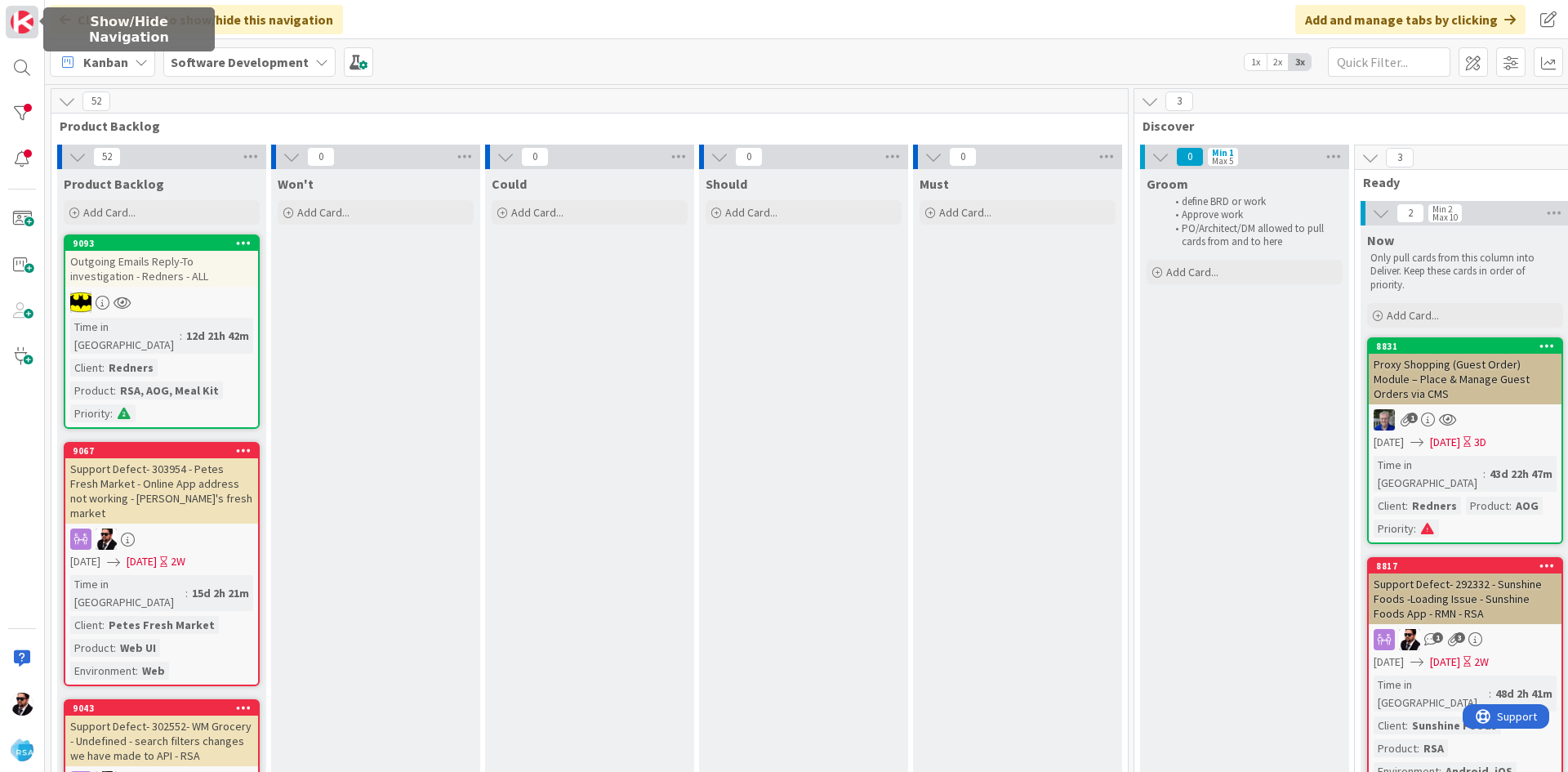
click at [21, 29] on img at bounding box center [22, 22] width 22 height 23
